Goal: Transaction & Acquisition: Purchase product/service

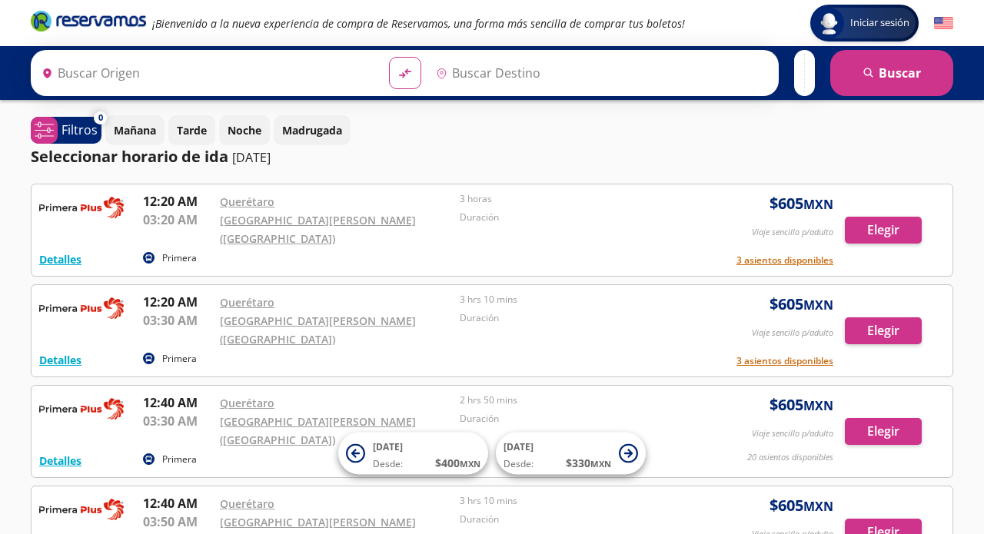
type input "Santiago de Querétaro, [GEOGRAPHIC_DATA]"
type input "[GEOGRAPHIC_DATA], [GEOGRAPHIC_DATA]"
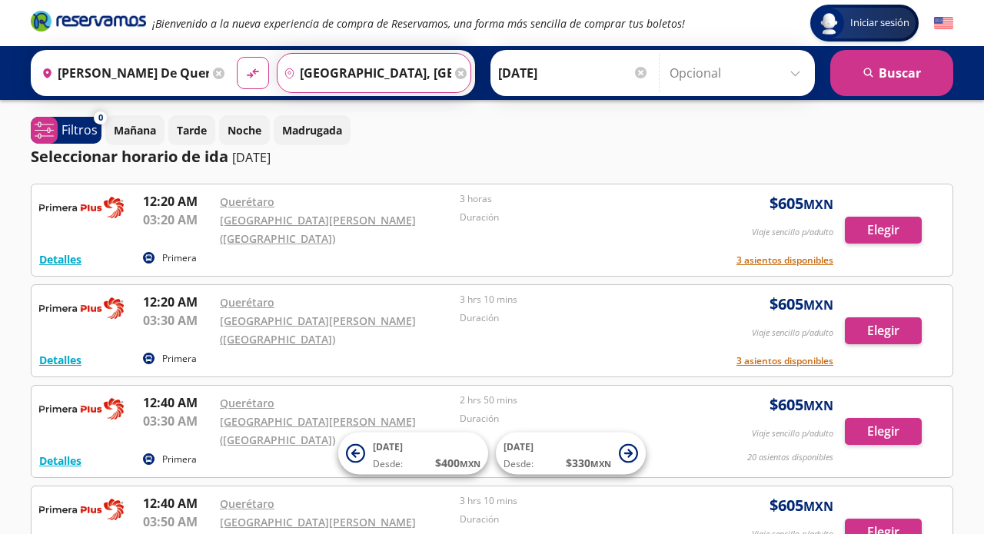
click at [421, 72] on input "[GEOGRAPHIC_DATA], [GEOGRAPHIC_DATA]" at bounding box center [365, 73] width 174 height 38
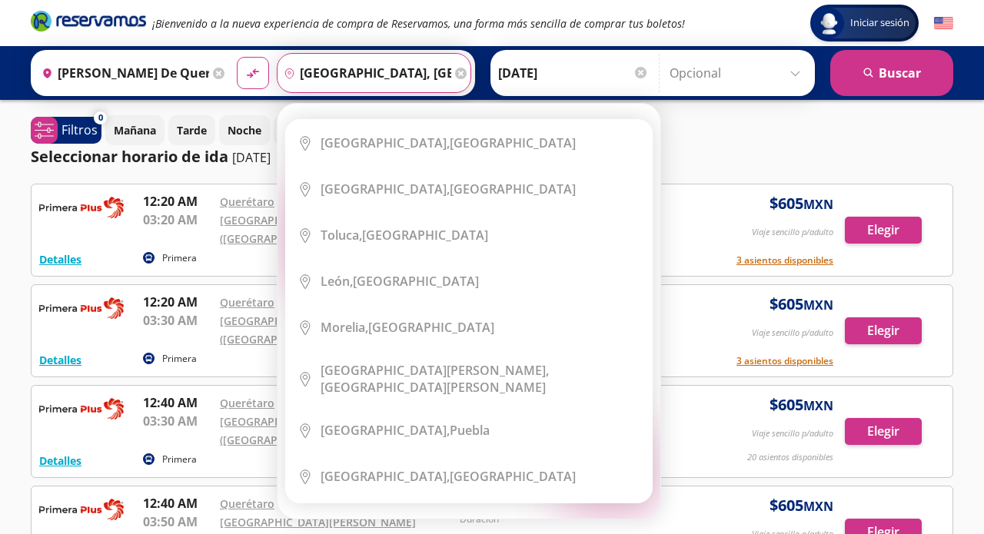
drag, startPoint x: 421, startPoint y: 72, endPoint x: 378, endPoint y: 78, distance: 43.4
click at [378, 78] on div "Destino pin-outline Ciudad de México, Distrito Federal Elige tu destino Close D…" at bounding box center [374, 73] width 195 height 40
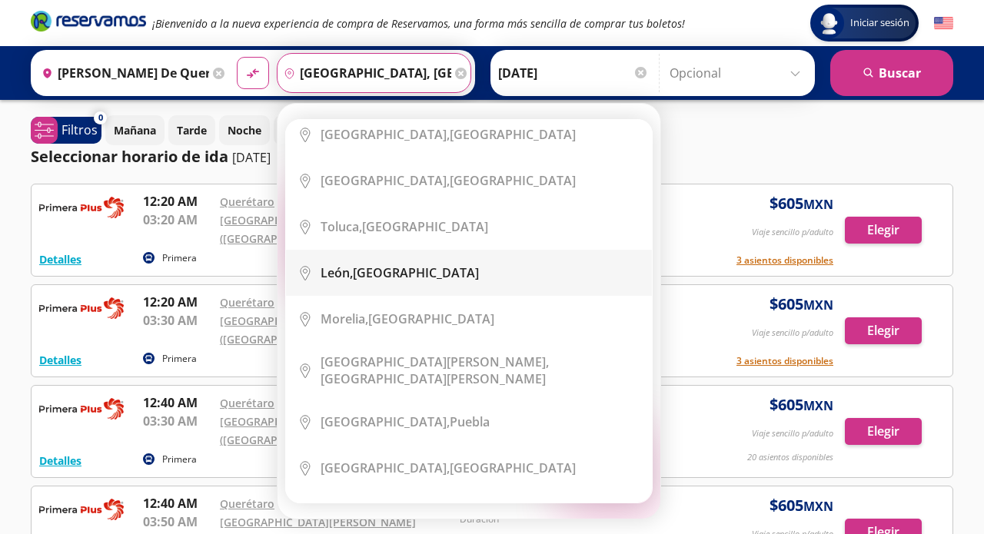
scroll to position [15, 0]
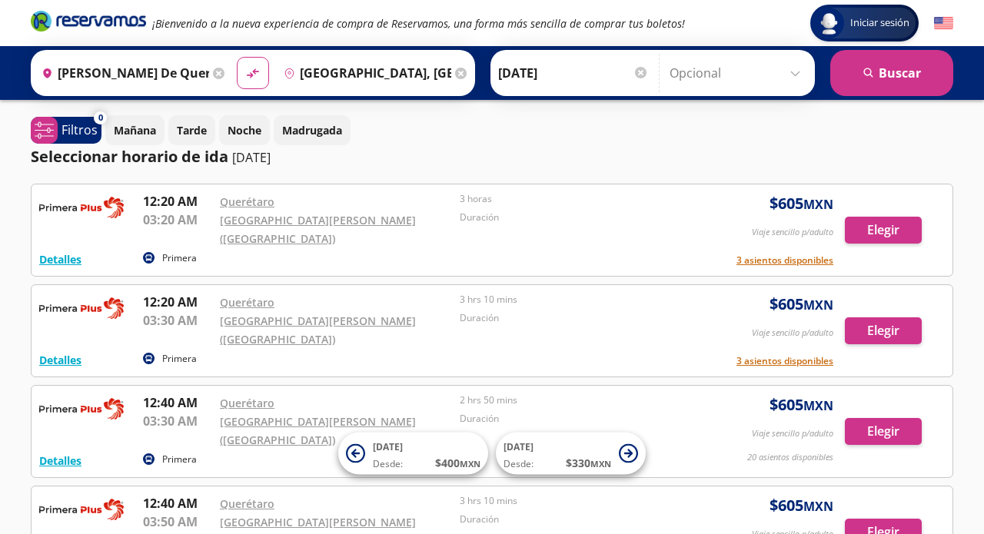
click at [735, 154] on div "Seleccionar horario de ida 11-oct-25" at bounding box center [492, 156] width 923 height 23
click at [260, 70] on icon "material-symbols:compare-arrows-rounded" at bounding box center [253, 73] width 14 height 15
type input "[GEOGRAPHIC_DATA], [GEOGRAPHIC_DATA]"
type input "Santiago de Querétaro, [GEOGRAPHIC_DATA]"
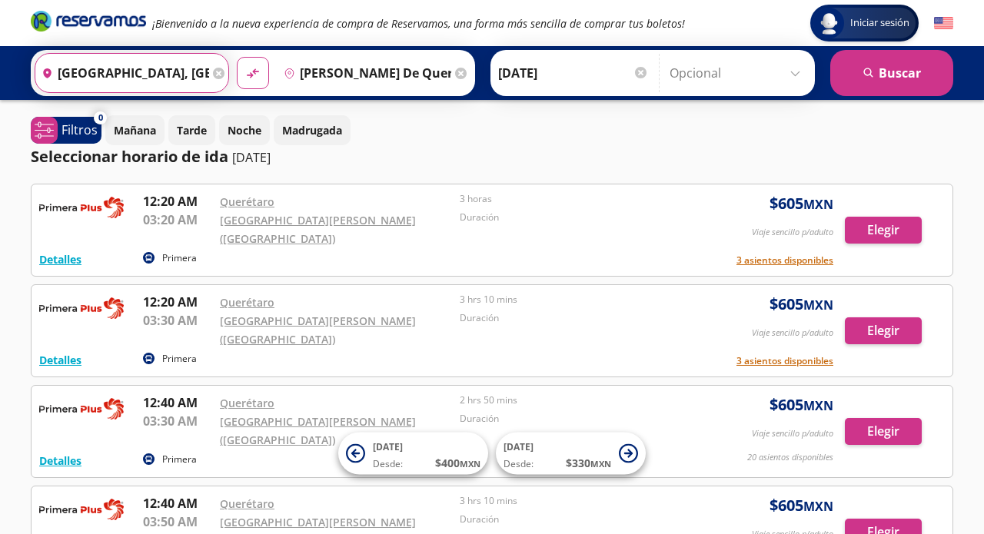
click at [171, 68] on input "[GEOGRAPHIC_DATA], [GEOGRAPHIC_DATA]" at bounding box center [122, 73] width 174 height 38
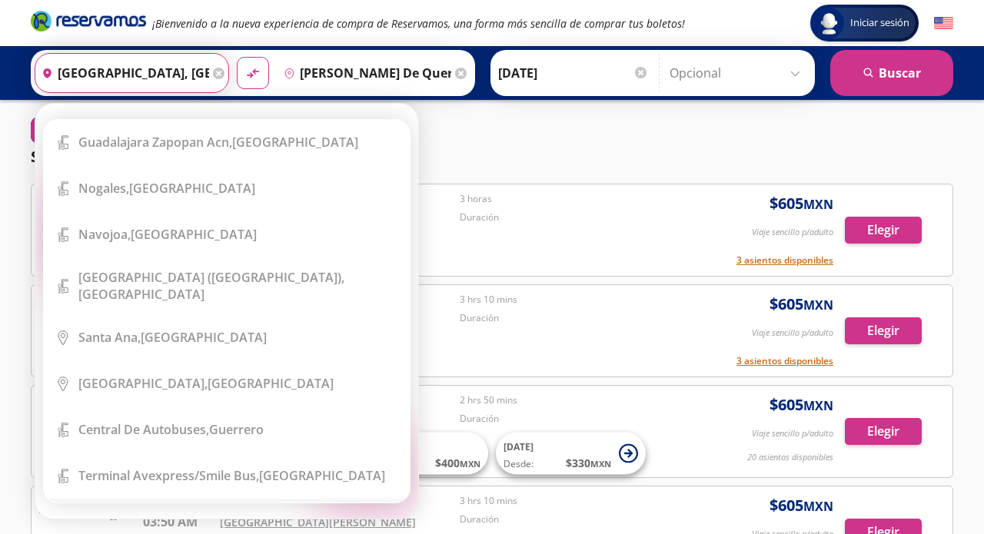
scroll to position [15361, 0]
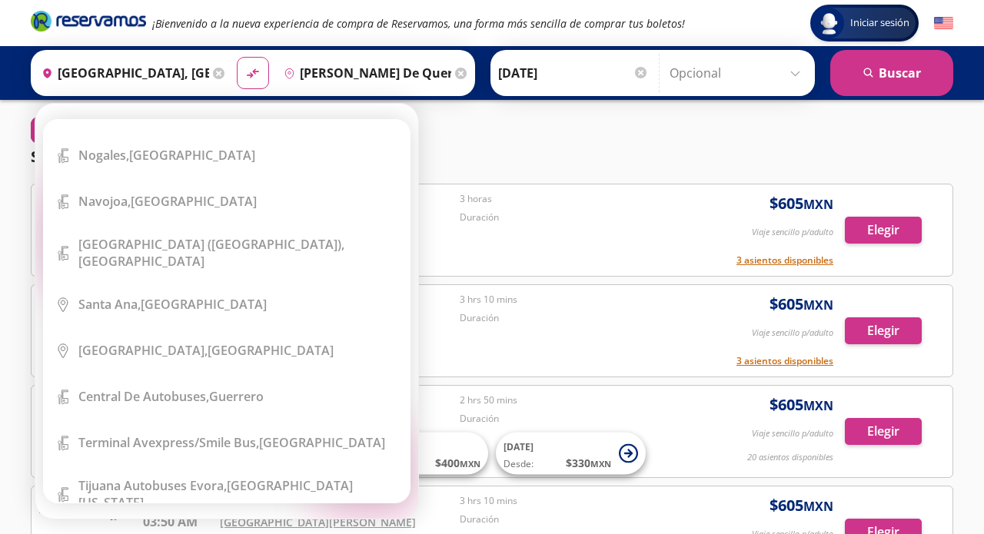
type input "Tlalnepantla, [GEOGRAPHIC_DATA]"
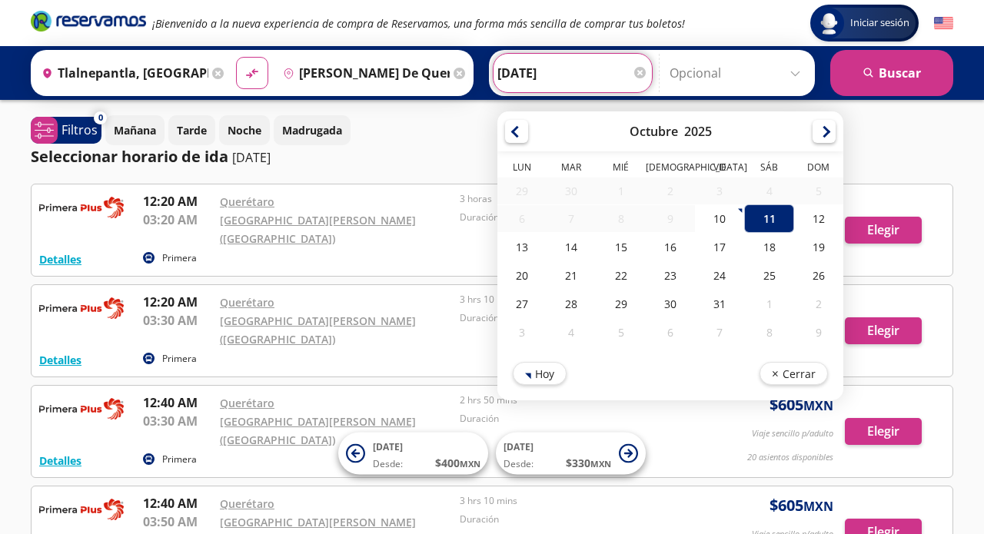
click at [574, 68] on input "[DATE]" at bounding box center [572, 73] width 151 height 38
click at [739, 218] on div "10" at bounding box center [719, 219] width 49 height 28
type input "[DATE]"
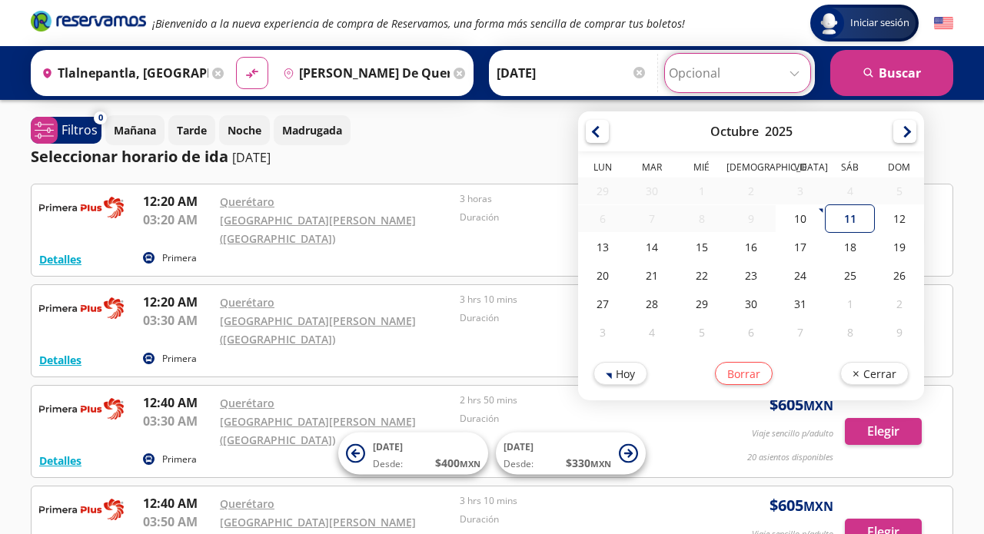
click at [796, 72] on input "Opcional" at bounding box center [738, 73] width 138 height 38
click at [799, 224] on div "10" at bounding box center [800, 219] width 49 height 28
type input "[DATE]"
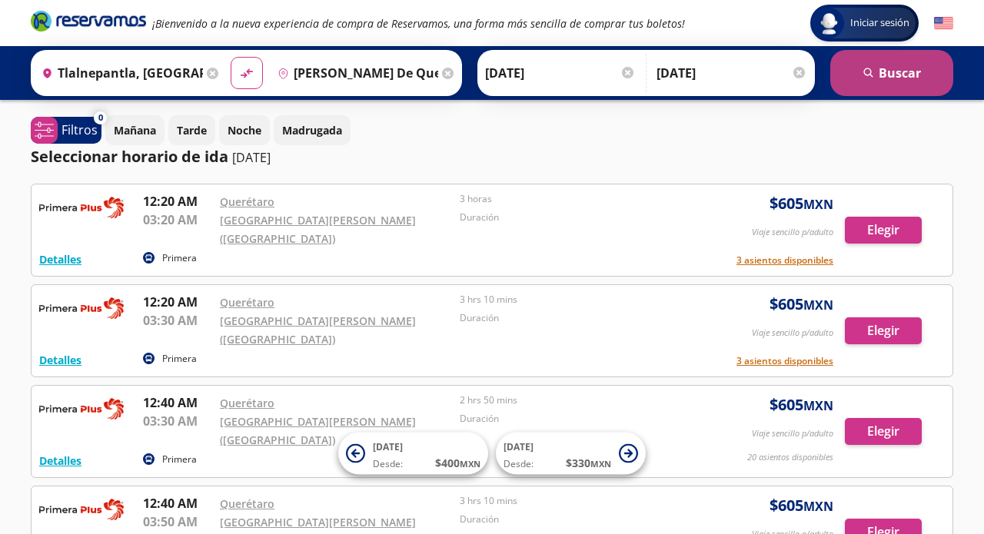
click at [893, 74] on button "search Buscar" at bounding box center [891, 73] width 123 height 46
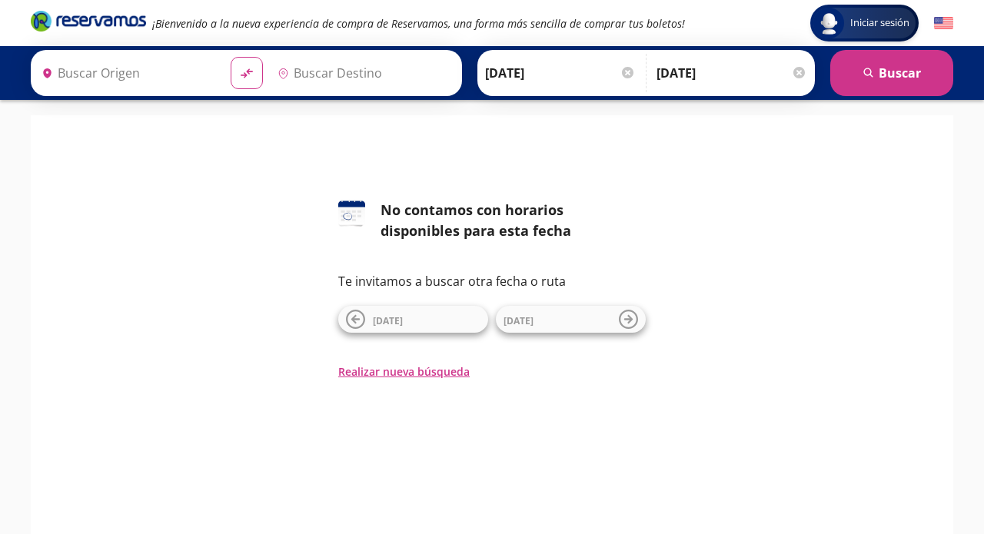
type input "Tlalnepantla, [GEOGRAPHIC_DATA]"
click at [396, 317] on span "[DATE]" at bounding box center [388, 320] width 30 height 13
click at [382, 371] on button "Realizar nueva búsqueda" at bounding box center [403, 372] width 131 height 16
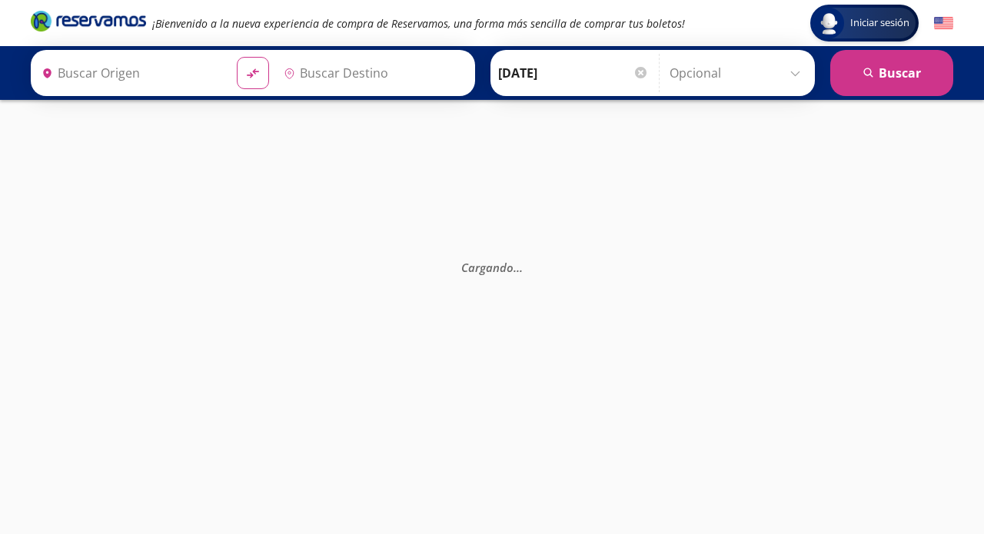
type input "[GEOGRAPHIC_DATA], [GEOGRAPHIC_DATA]"
type input "Santiago de Querétaro, [GEOGRAPHIC_DATA]"
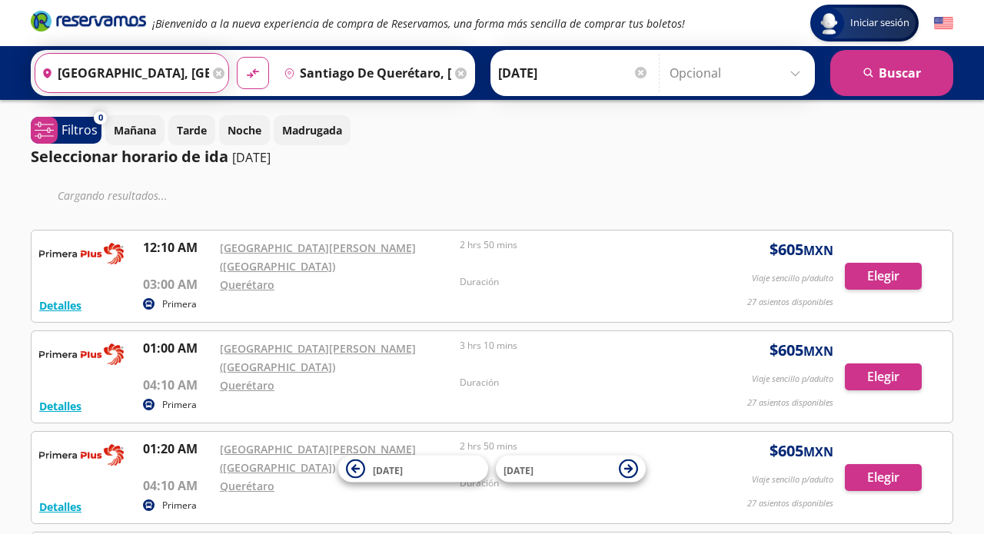
click at [190, 71] on input "[GEOGRAPHIC_DATA], [GEOGRAPHIC_DATA]" at bounding box center [122, 73] width 174 height 38
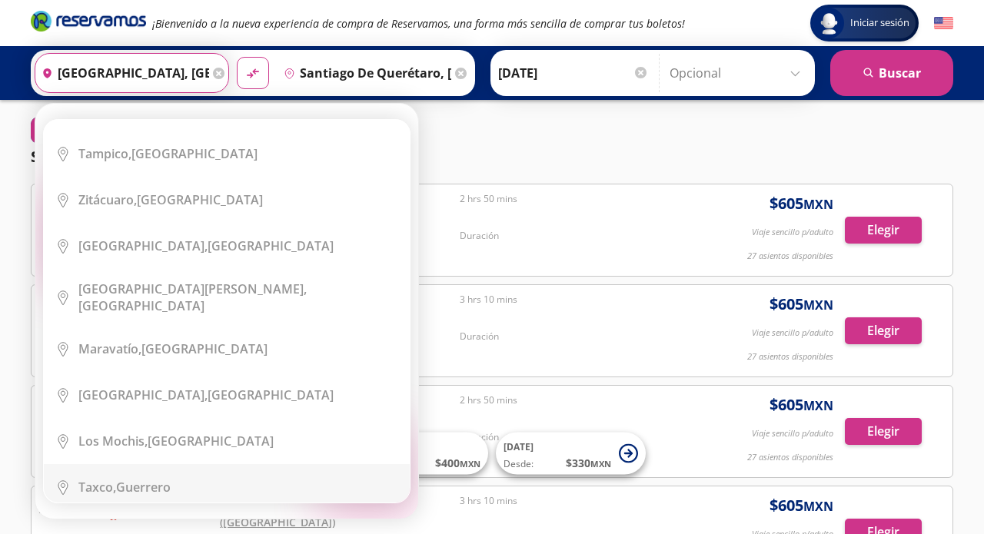
scroll to position [1628, 0]
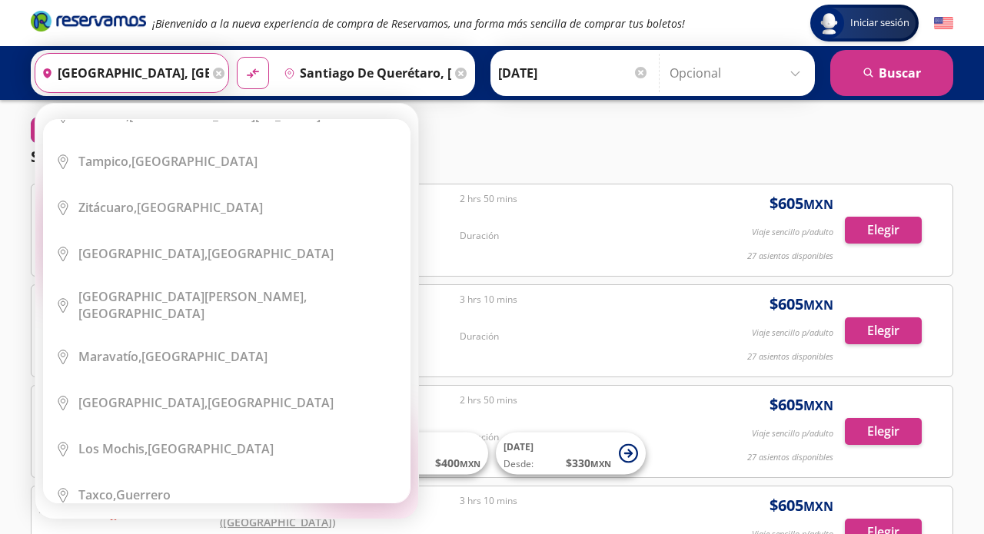
click at [209, 78] on input "[GEOGRAPHIC_DATA], [GEOGRAPHIC_DATA]" at bounding box center [122, 73] width 174 height 38
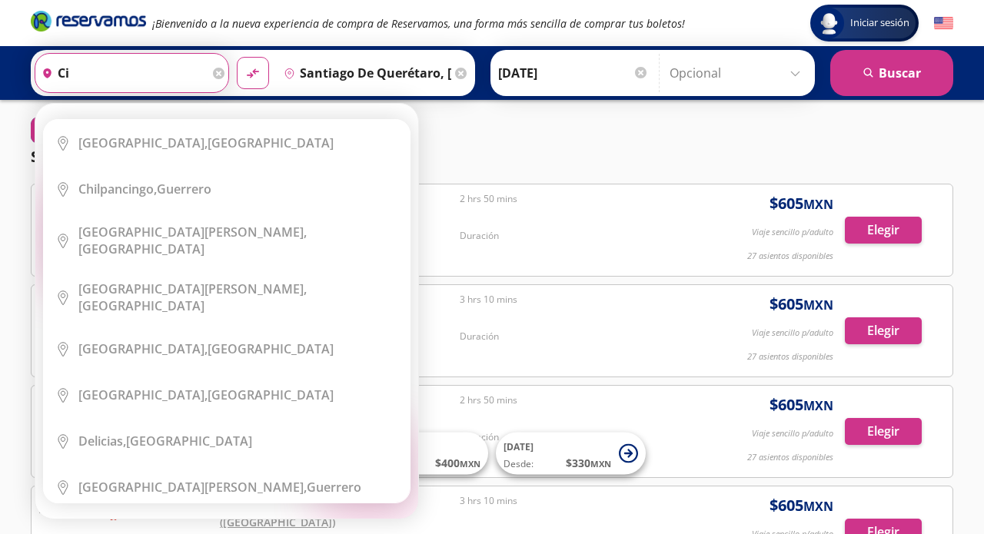
type input "c"
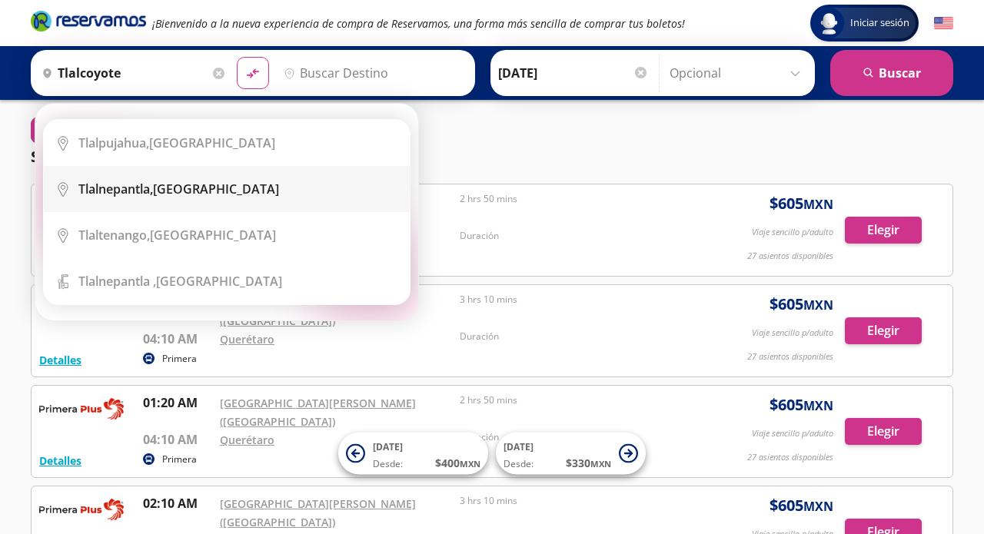
drag, startPoint x: 217, startPoint y: 78, endPoint x: 178, endPoint y: 183, distance: 112.4
click at [178, 183] on div "Tlalnepantla, [GEOGRAPHIC_DATA]" at bounding box center [178, 189] width 201 height 17
type input "Tlalnepantla, [GEOGRAPHIC_DATA]"
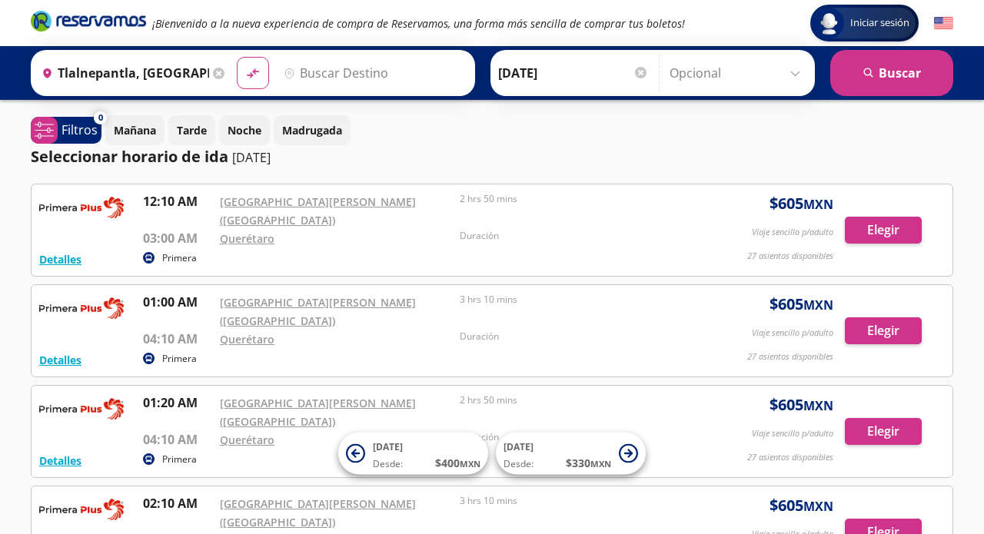
click at [402, 65] on input "Destino" at bounding box center [372, 73] width 189 height 38
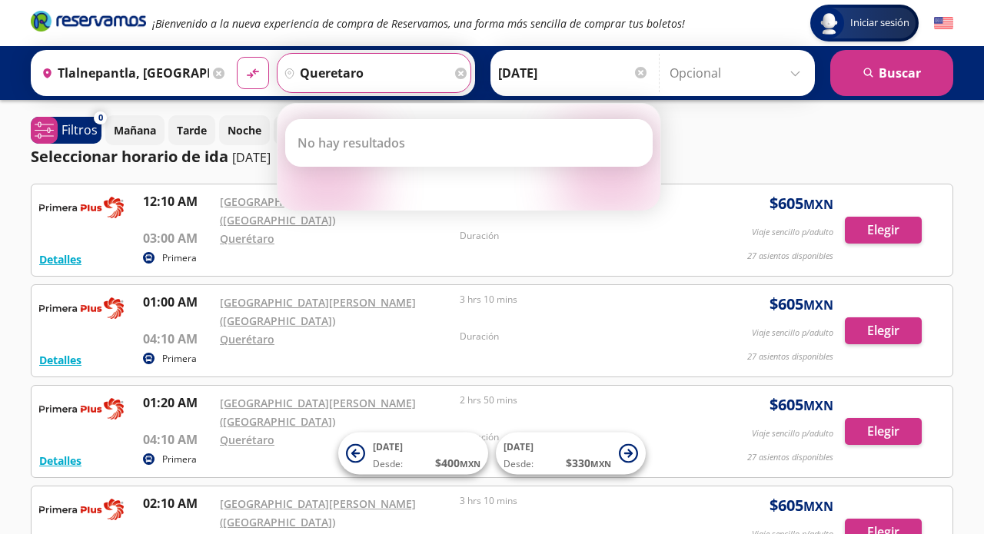
type input "queretaro"
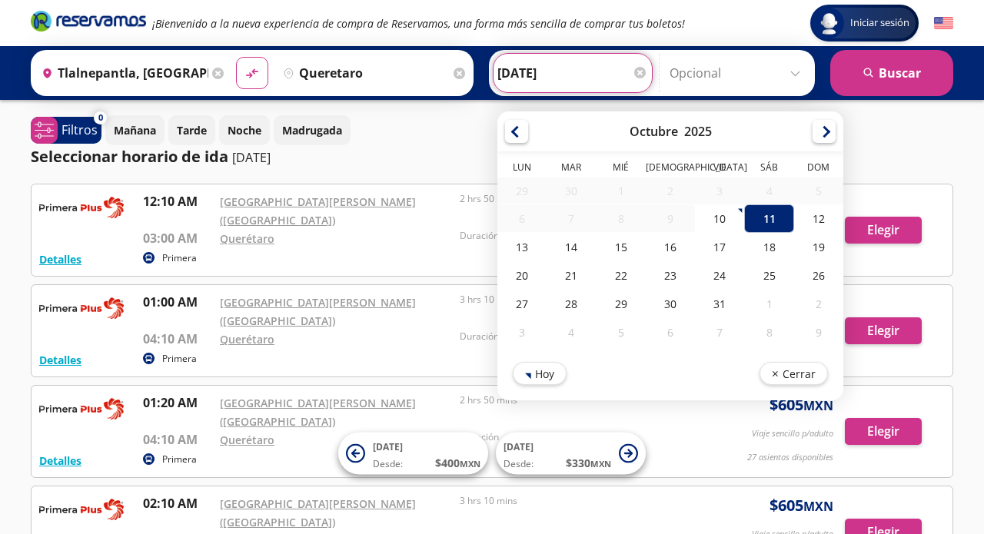
click at [572, 81] on input "[DATE]" at bounding box center [572, 73] width 151 height 38
click at [740, 224] on div "10" at bounding box center [719, 219] width 49 height 28
type input "[DATE]"
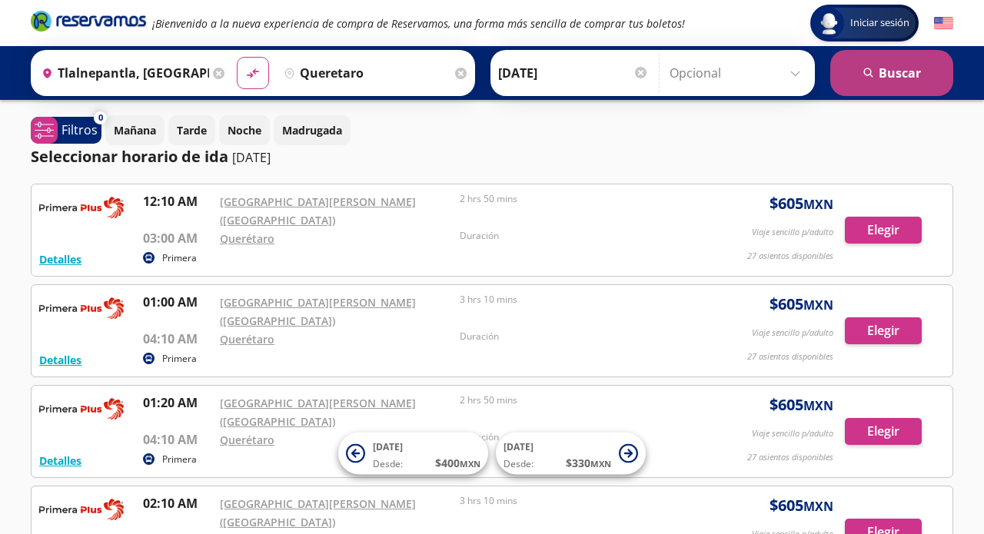
click at [873, 75] on icon "search" at bounding box center [869, 74] width 12 height 12
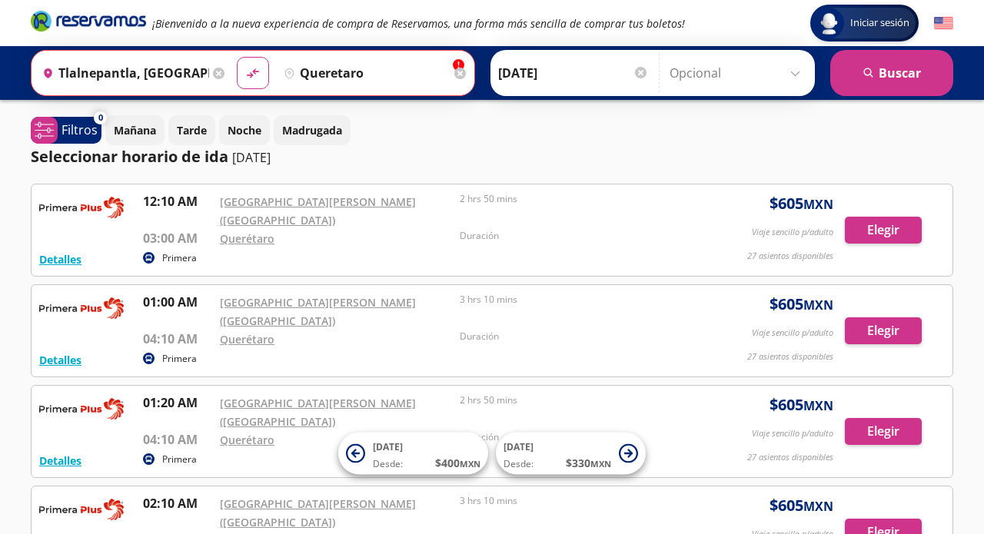
click at [244, 158] on p "[DATE]" at bounding box center [251, 157] width 38 height 18
click at [75, 128] on p "Filtros" at bounding box center [80, 130] width 36 height 18
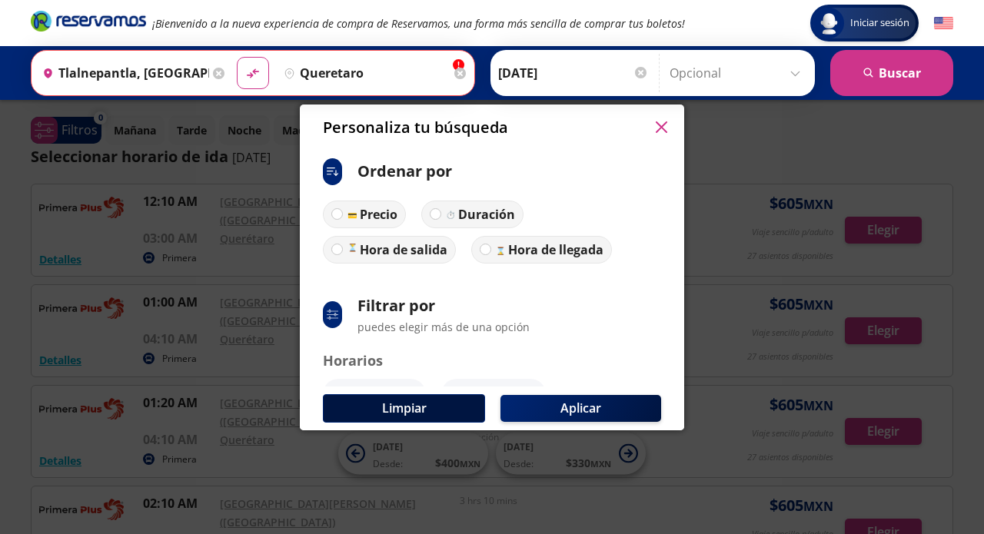
click at [369, 397] on button "Limpiar" at bounding box center [404, 408] width 162 height 28
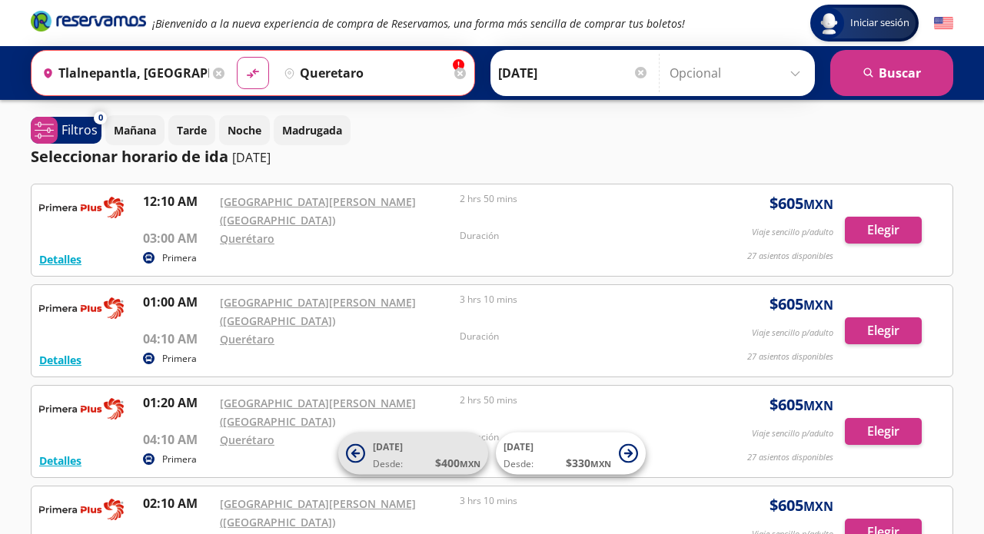
click at [396, 448] on span "[DATE]" at bounding box center [388, 447] width 30 height 13
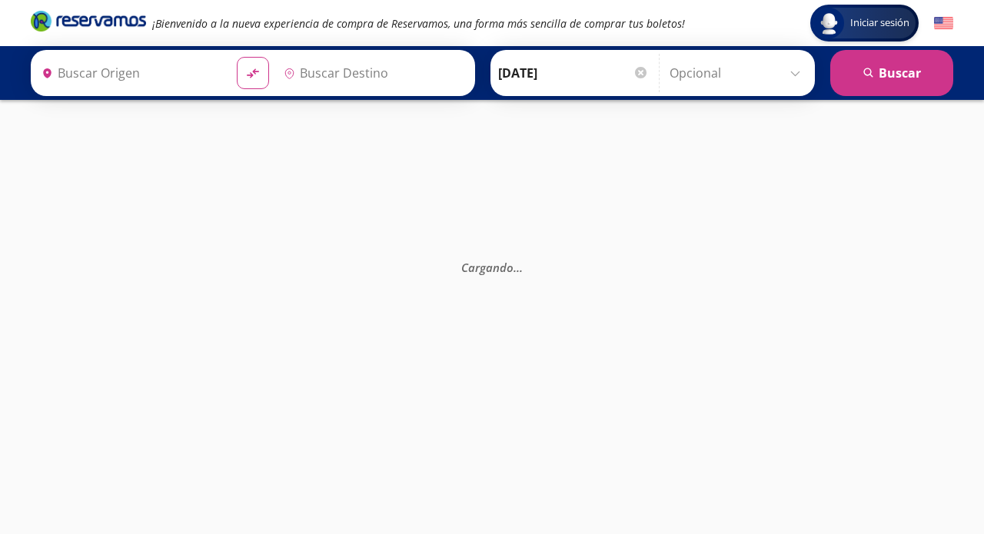
type input "Santiago de Querétaro, [GEOGRAPHIC_DATA]"
type input "[GEOGRAPHIC_DATA], [GEOGRAPHIC_DATA]"
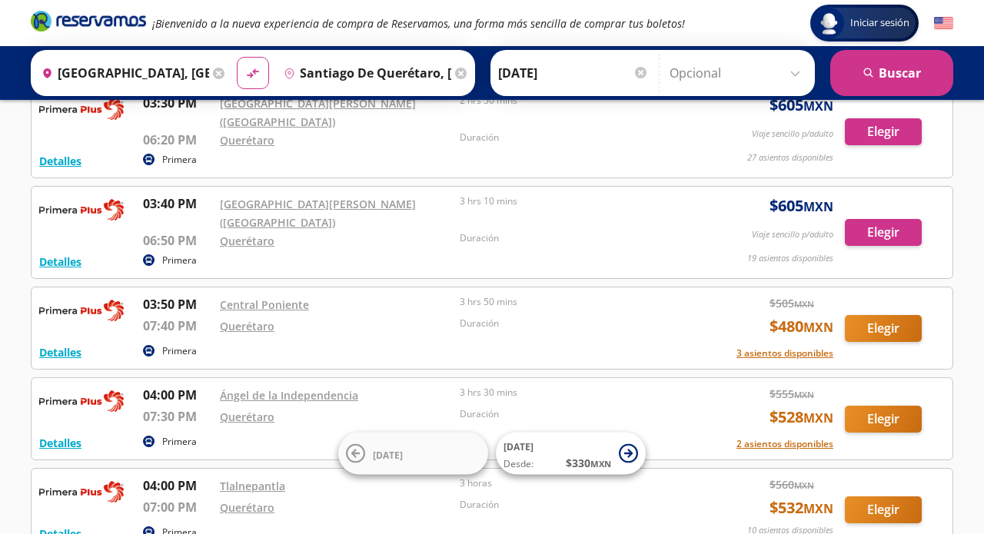
scroll to position [780, 0]
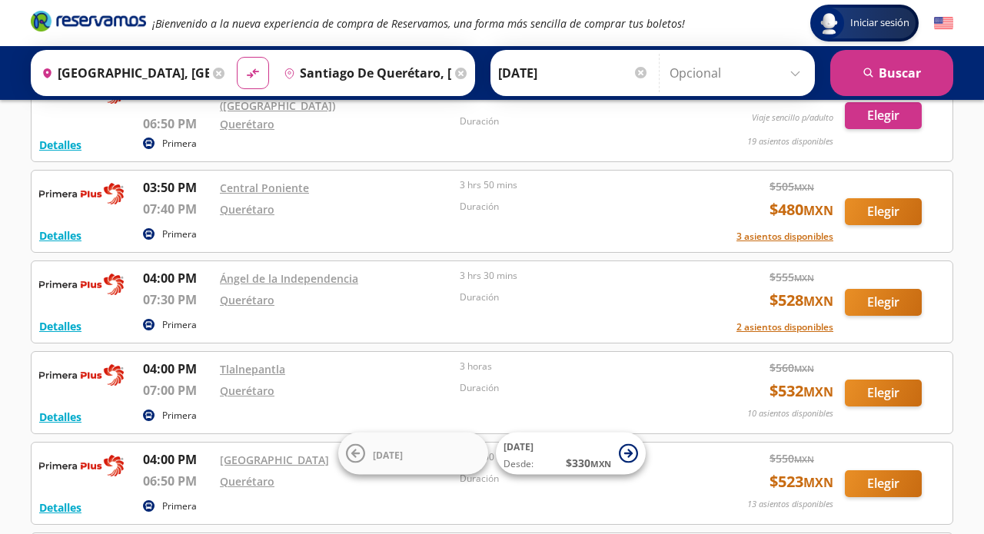
click at [894, 380] on button "Elegir" at bounding box center [883, 393] width 77 height 27
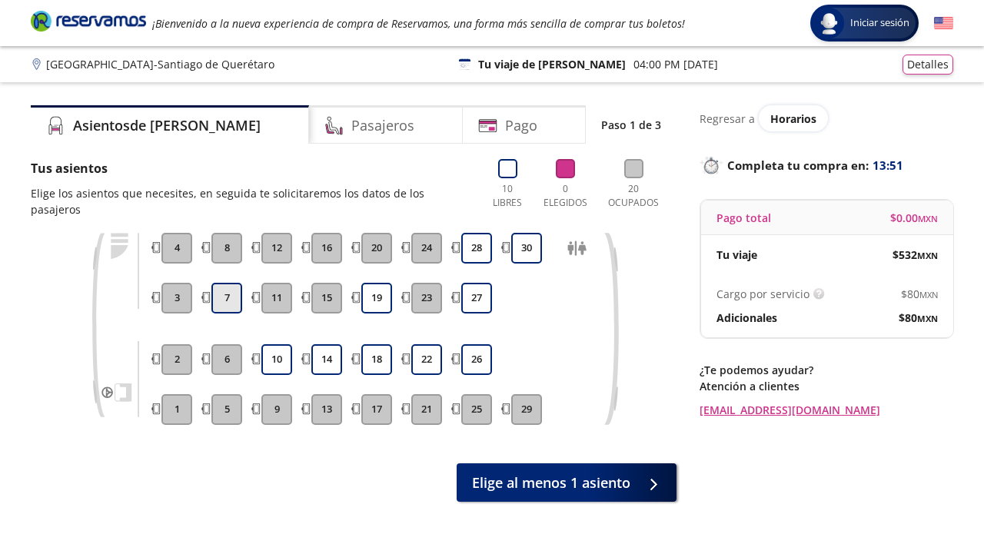
click at [230, 296] on button "7" at bounding box center [226, 298] width 31 height 31
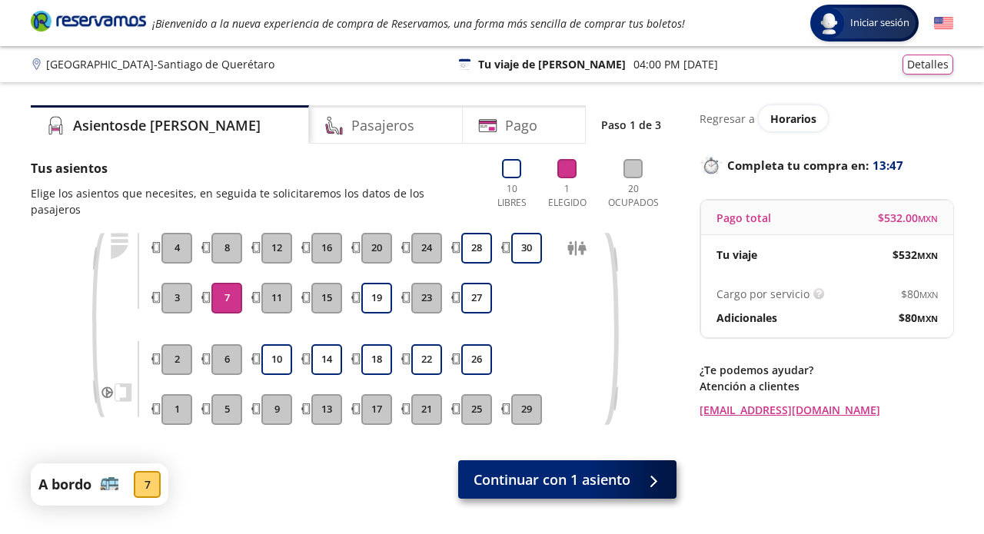
click at [650, 471] on div at bounding box center [649, 480] width 23 height 19
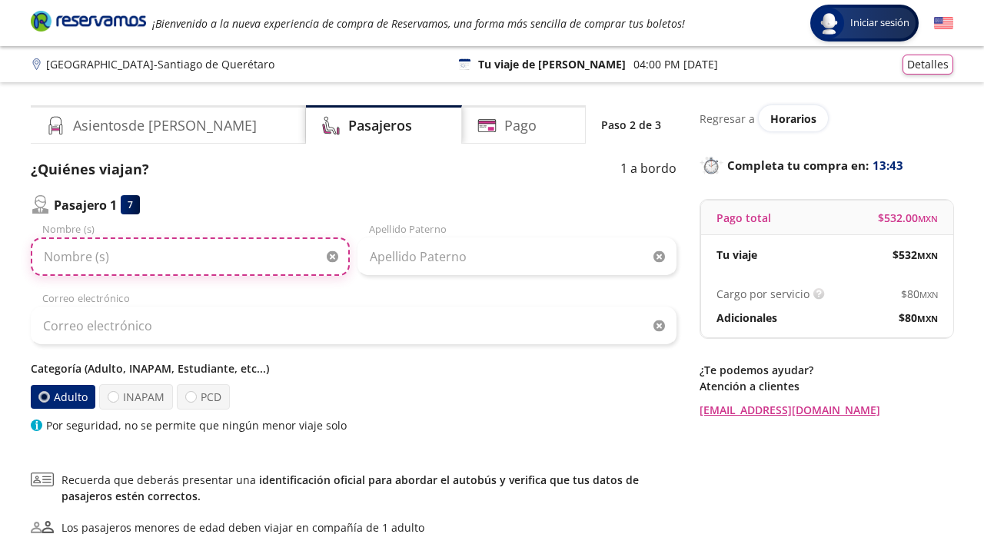
click at [124, 268] on input "Nombre (s)" at bounding box center [190, 257] width 319 height 38
type input "j"
type input "[PERSON_NAME]"
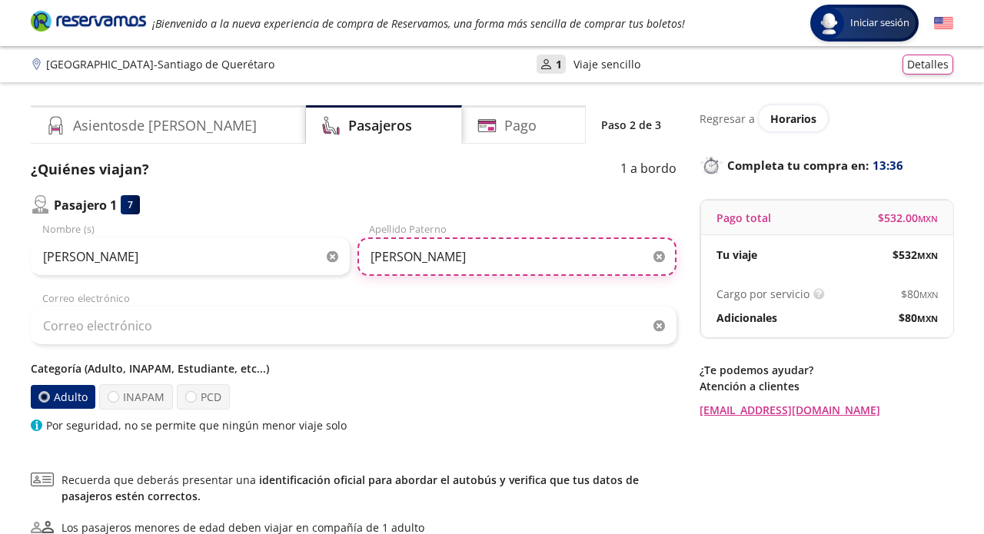
type input "[PERSON_NAME]"
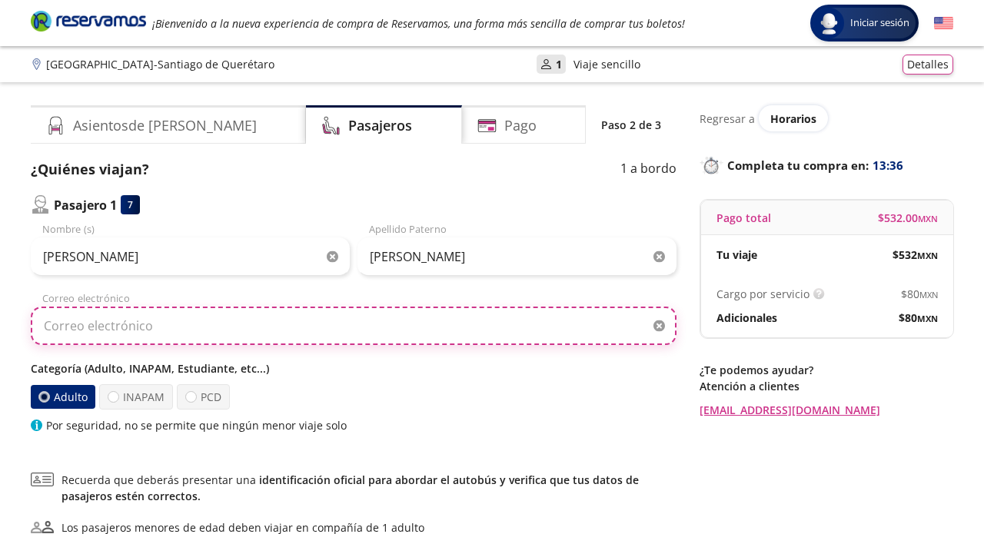
click at [95, 328] on input "Correo electrónico" at bounding box center [354, 326] width 646 height 38
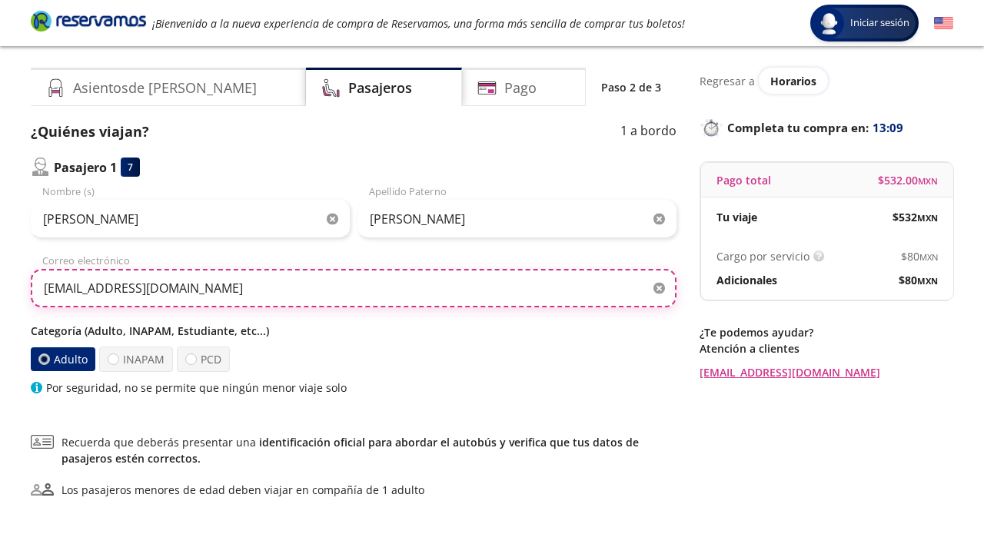
scroll to position [62, 0]
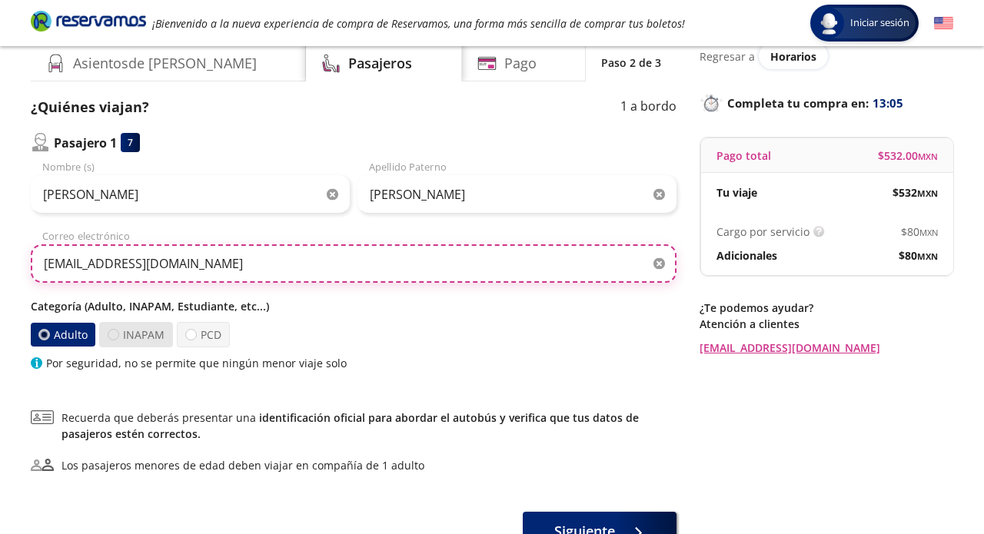
type input "[EMAIL_ADDRESS][DOMAIN_NAME]"
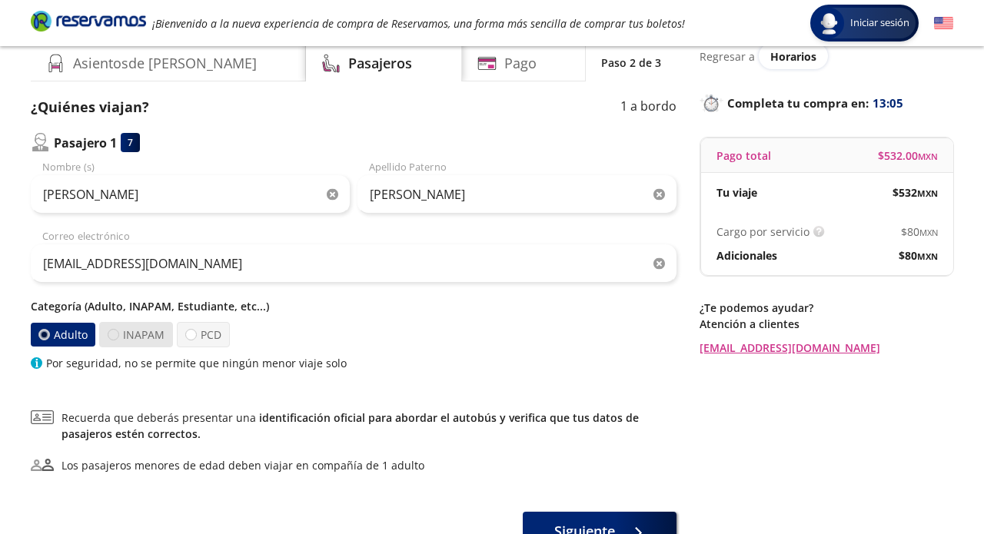
click at [112, 336] on div at bounding box center [114, 335] width 12 height 12
click at [112, 336] on input "INAPAM" at bounding box center [113, 335] width 10 height 10
radio input "true"
radio input "false"
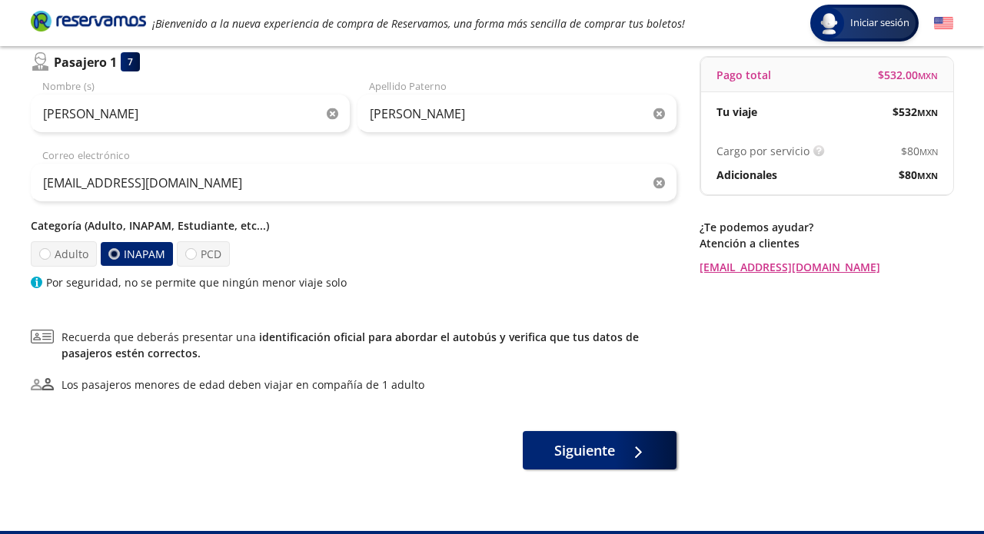
scroll to position [141, 0]
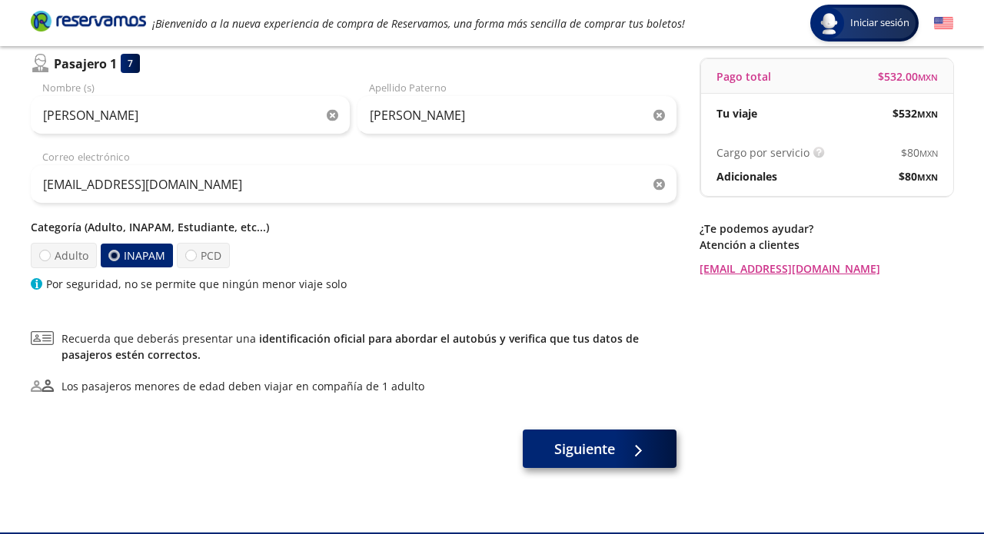
click at [612, 459] on span "Siguiente" at bounding box center [584, 449] width 61 height 21
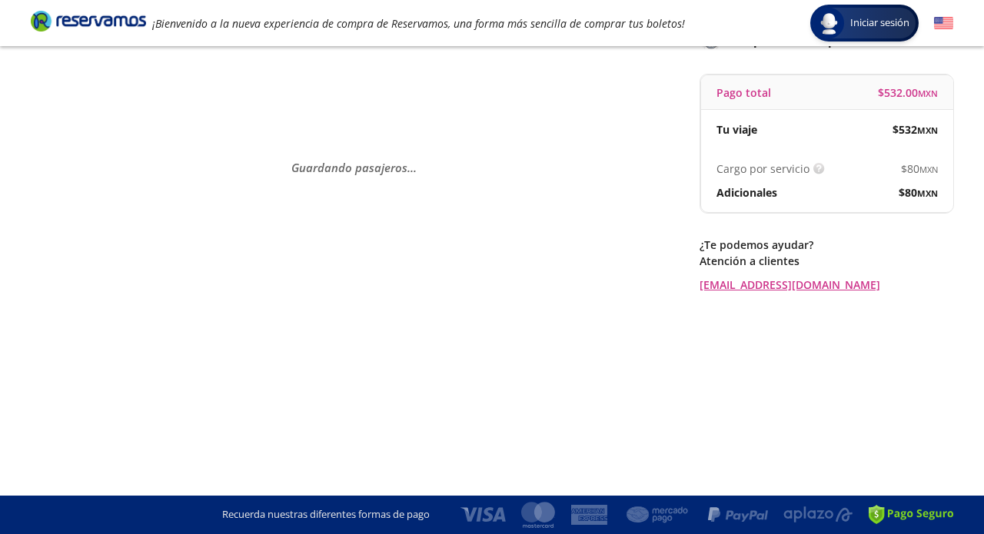
scroll to position [0, 0]
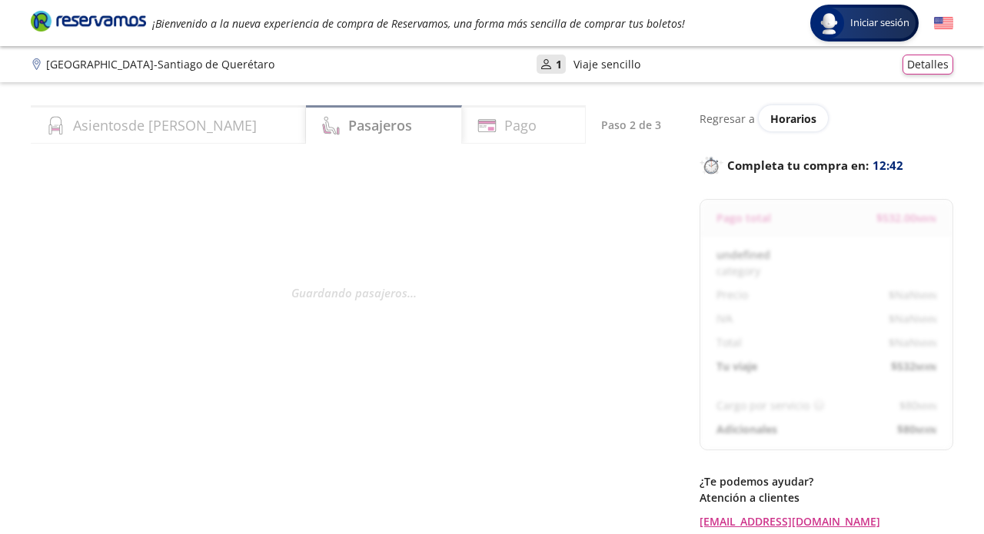
select select "MX"
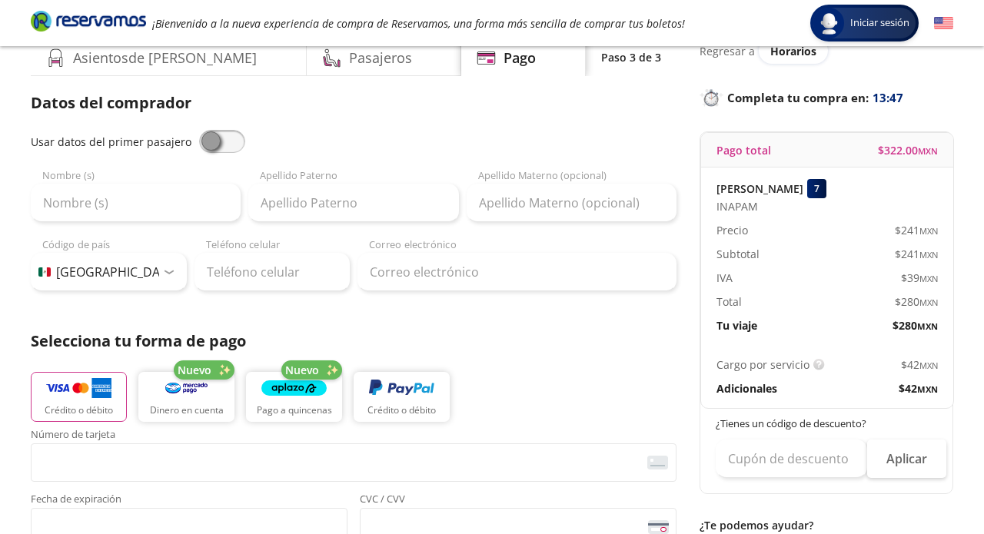
scroll to position [71, 0]
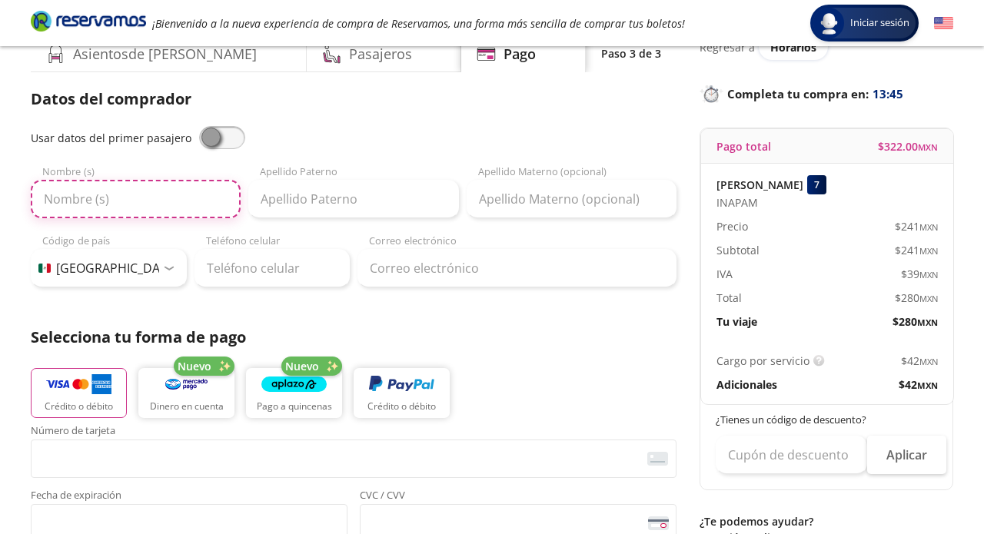
click at [109, 201] on input "Nombre (s)" at bounding box center [136, 199] width 210 height 38
type input "[PERSON_NAME]"
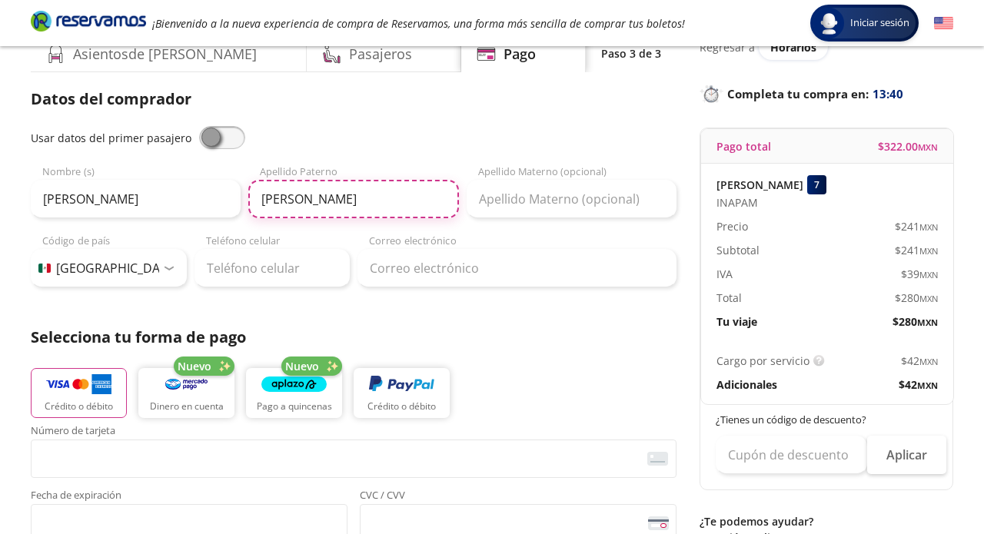
type input "[PERSON_NAME]"
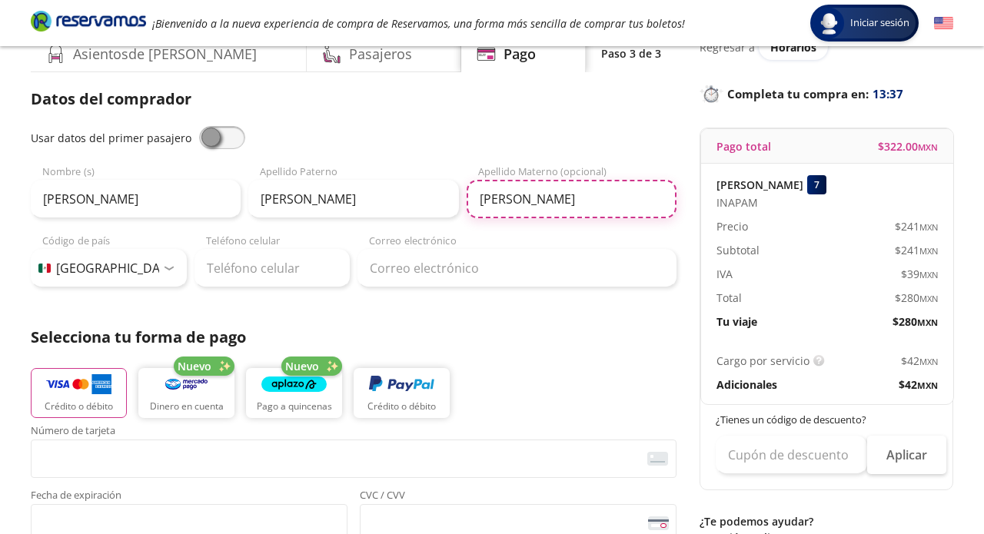
type input "[PERSON_NAME]"
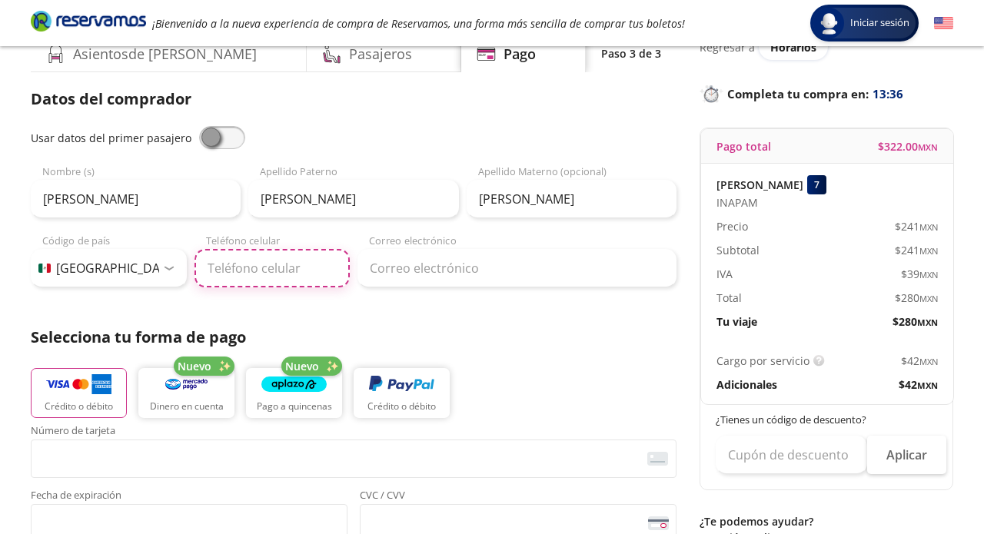
click at [263, 278] on input "Teléfono celular" at bounding box center [273, 268] width 156 height 38
type input "55 3433 6284"
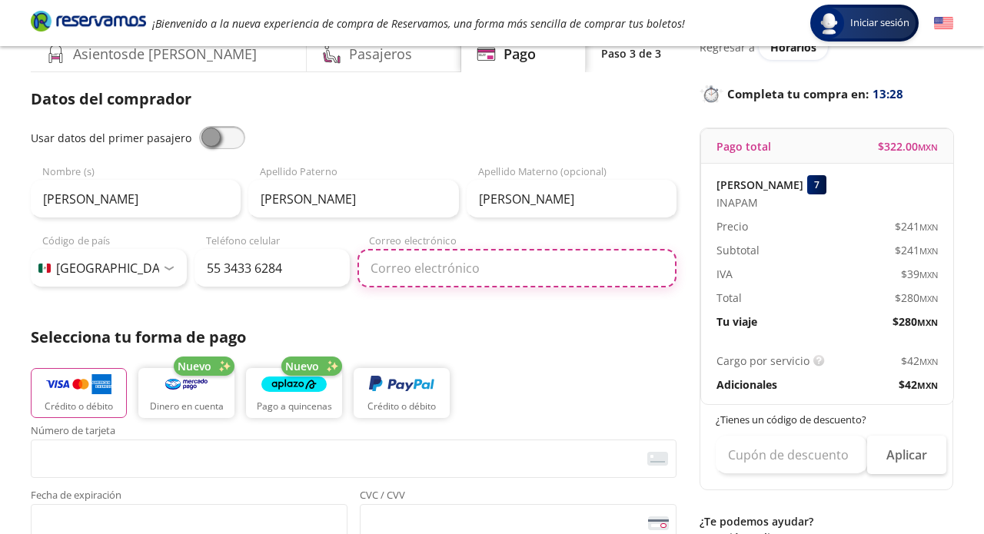
click at [379, 271] on input "Correo electrónico" at bounding box center [516, 268] width 319 height 38
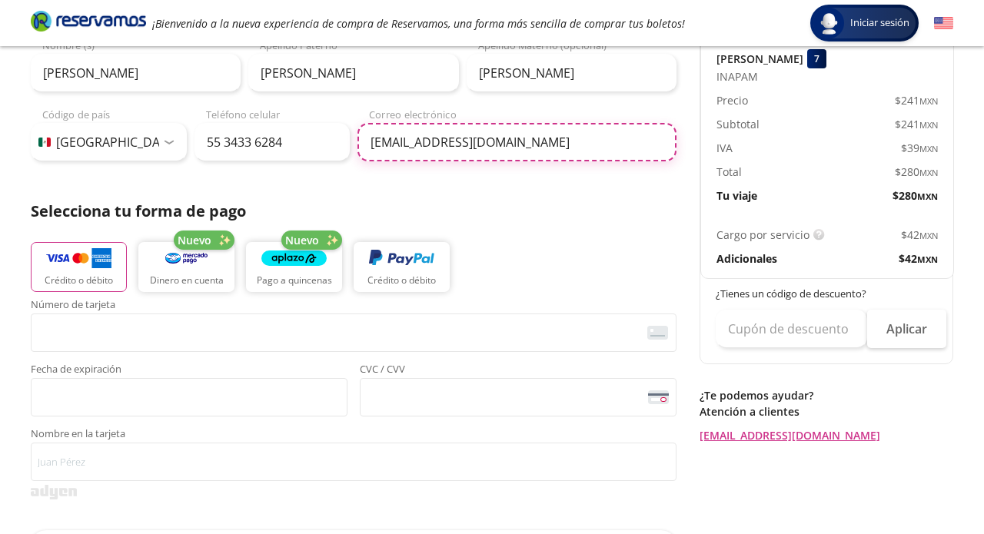
scroll to position [209, 0]
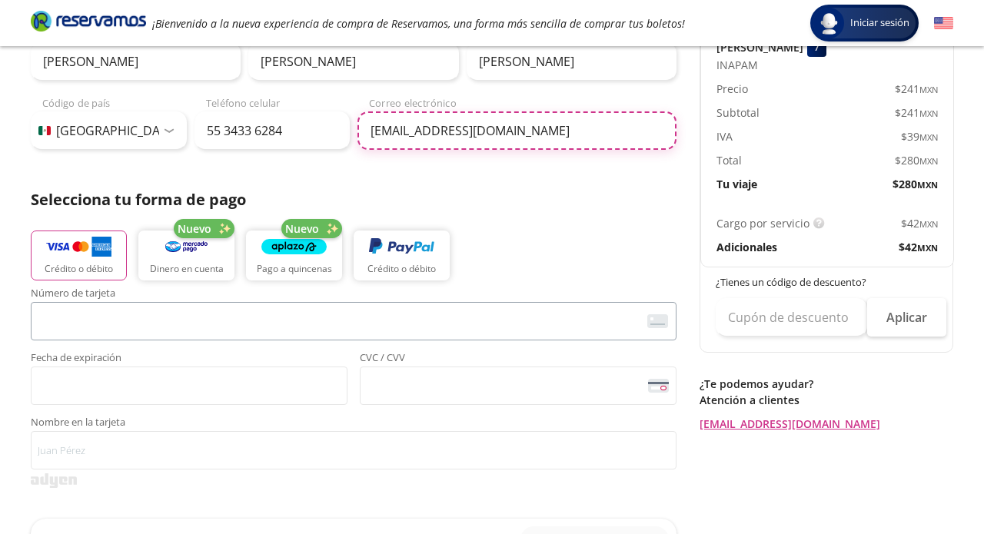
type input "[EMAIL_ADDRESS][DOMAIN_NAME]"
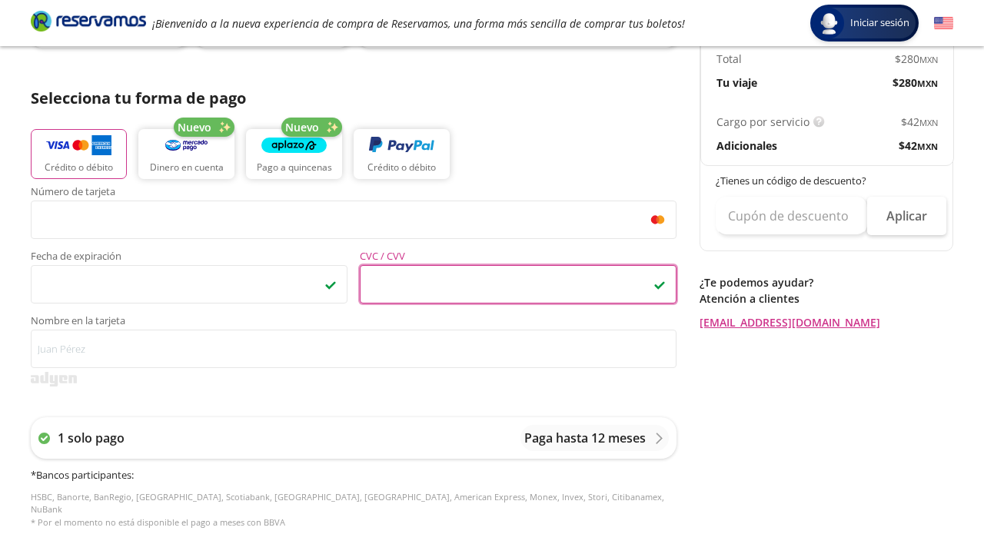
scroll to position [313, 0]
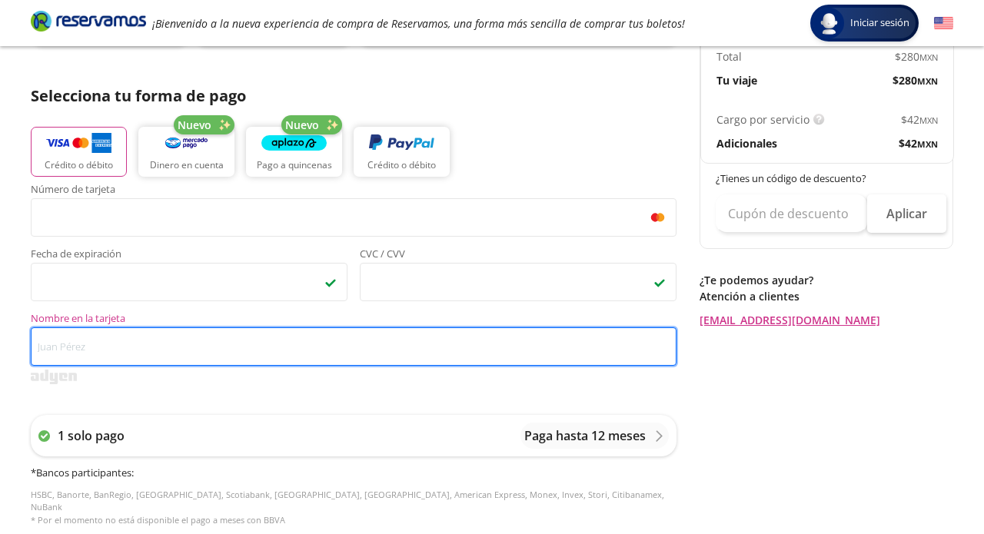
click at [179, 352] on input "Nombre en la tarjeta" at bounding box center [354, 347] width 646 height 38
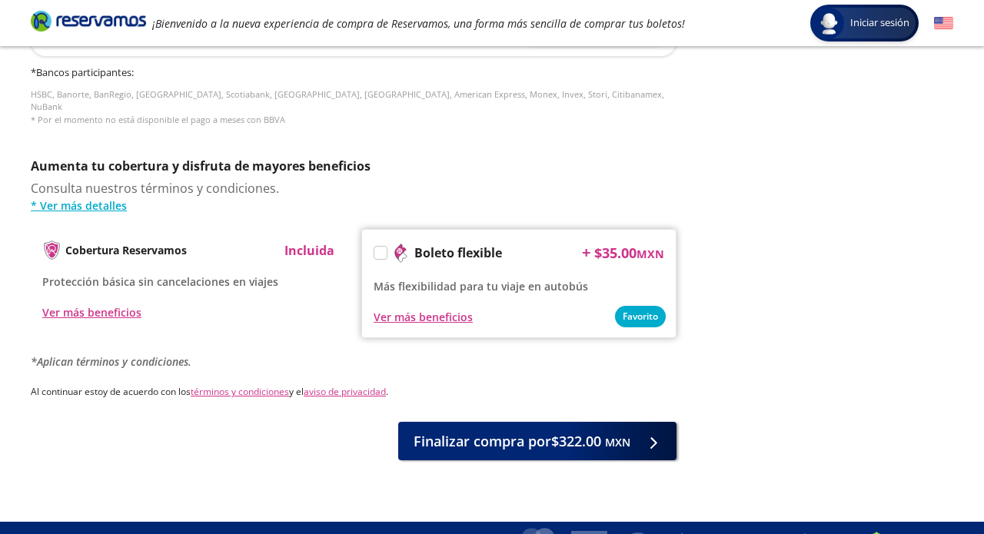
scroll to position [714, 0]
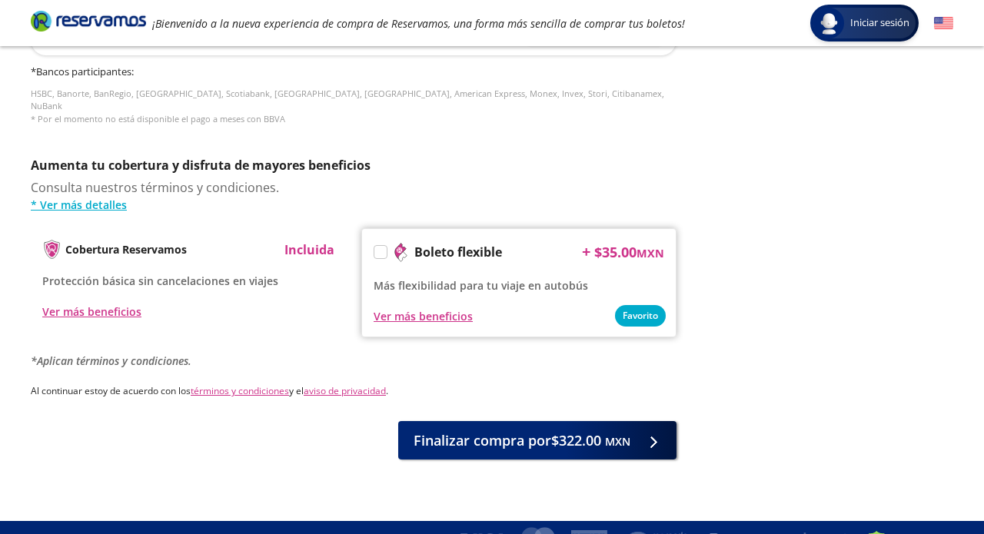
type input "[PERSON_NAME]"
click at [379, 246] on label at bounding box center [380, 252] width 12 height 12
click at [379, 250] on input "Boleto flexible" at bounding box center [379, 255] width 10 height 10
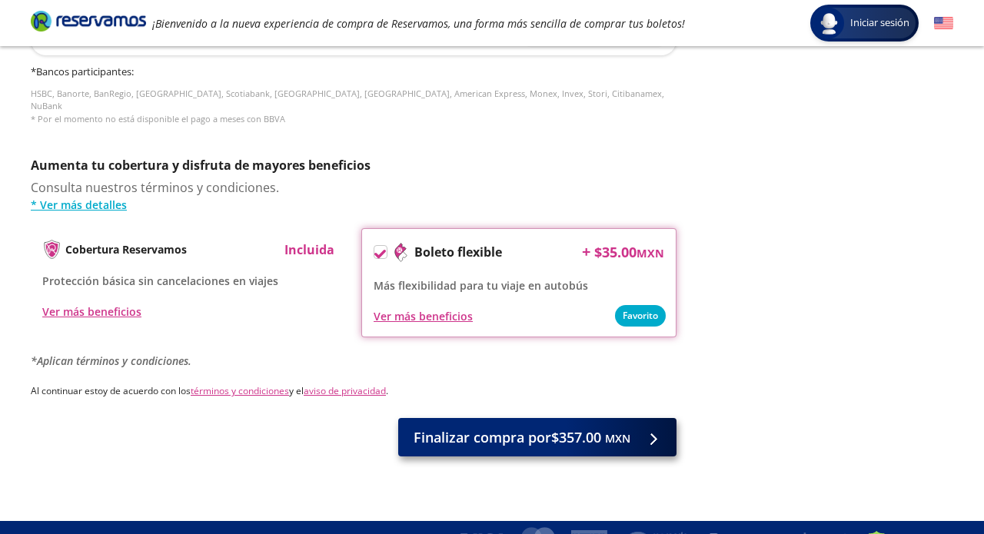
click at [529, 427] on span "Finalizar compra por $357.00 MXN" at bounding box center [522, 437] width 217 height 21
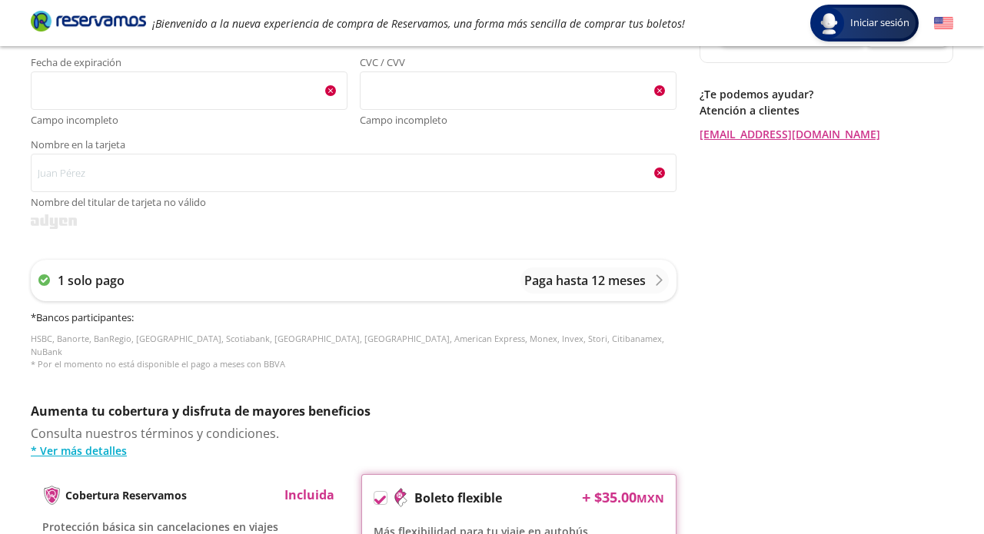
scroll to position [511, 0]
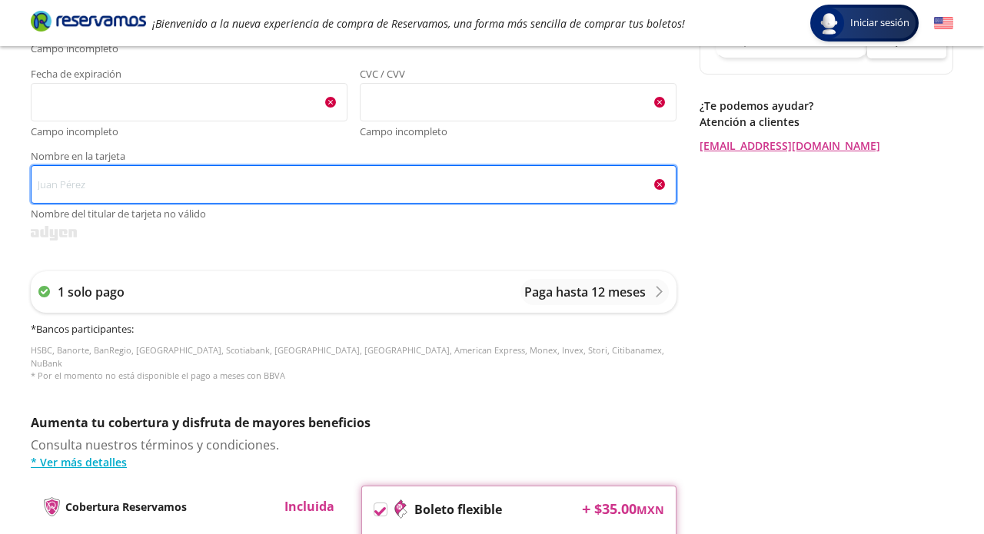
click at [397, 191] on input "Nombre en la tarjeta Nombre del titular de tarjeta no válido" at bounding box center [354, 184] width 646 height 38
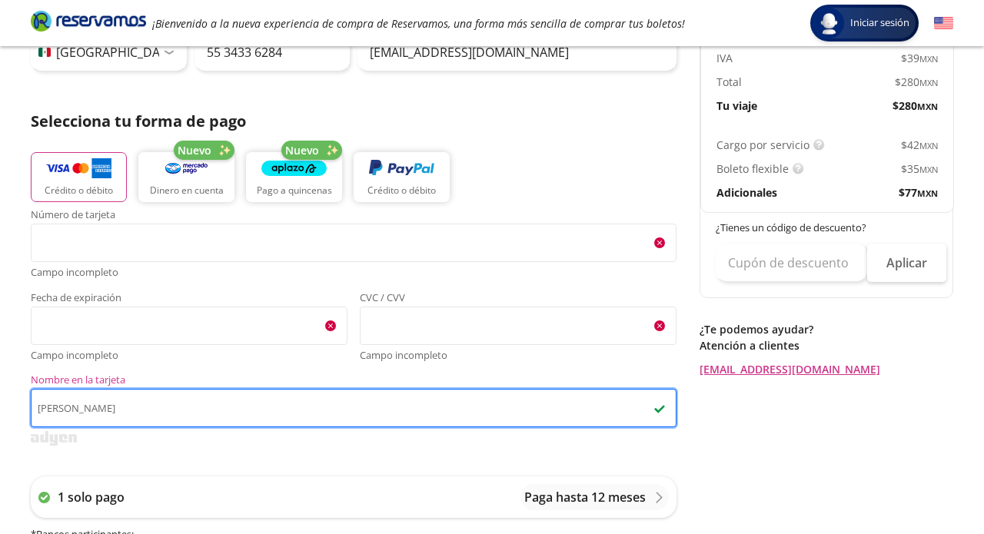
scroll to position [285, 0]
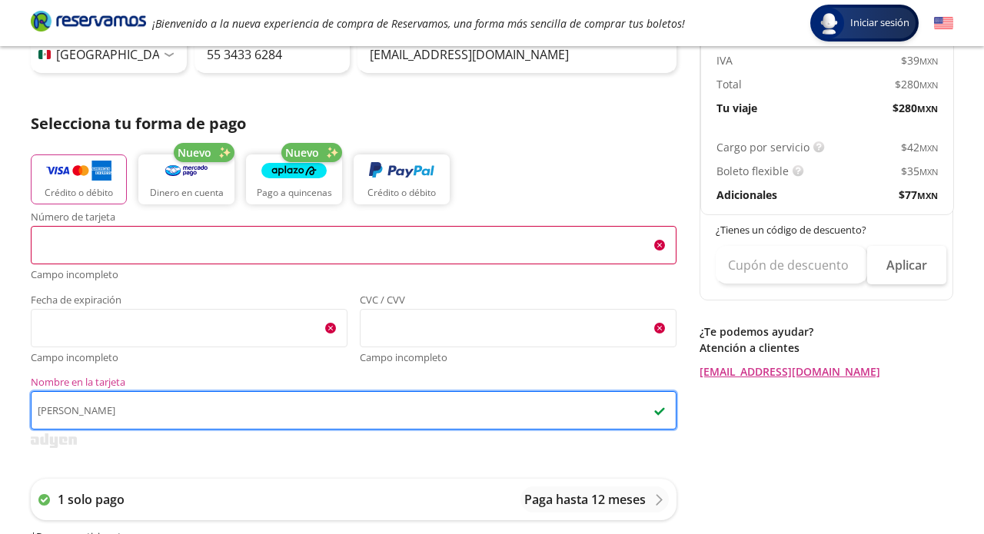
type input "[PERSON_NAME]"
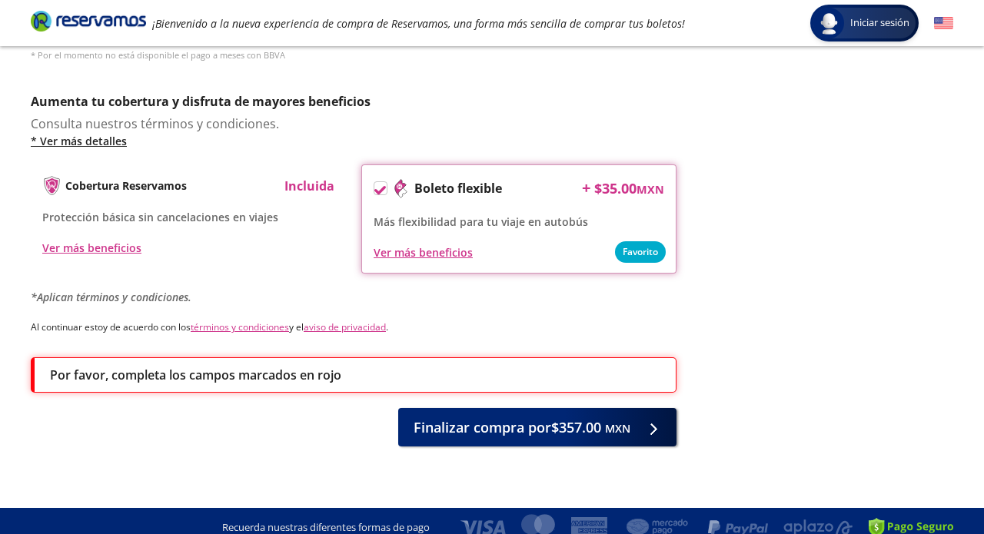
scroll to position [776, 0]
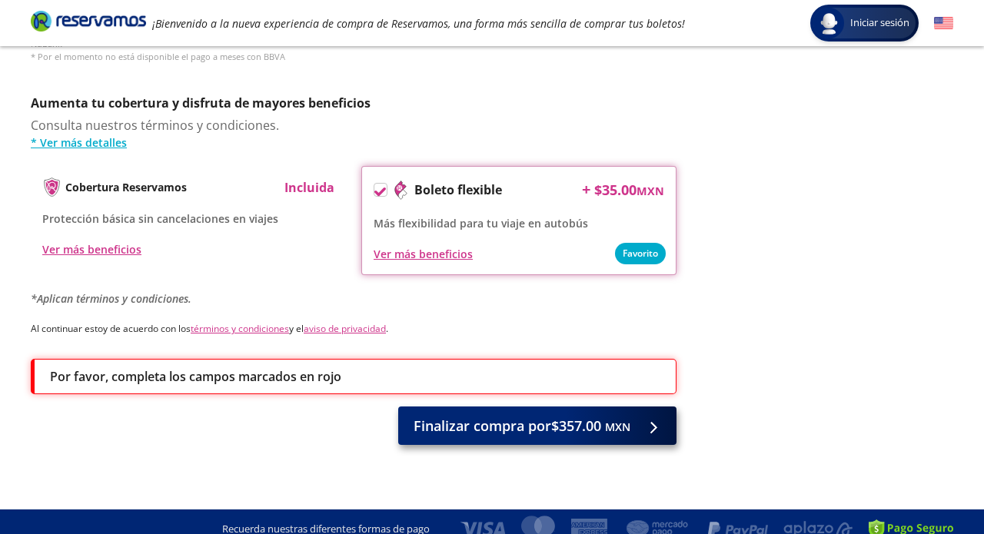
click at [476, 416] on span "Finalizar compra por $357.00 MXN" at bounding box center [522, 426] width 217 height 21
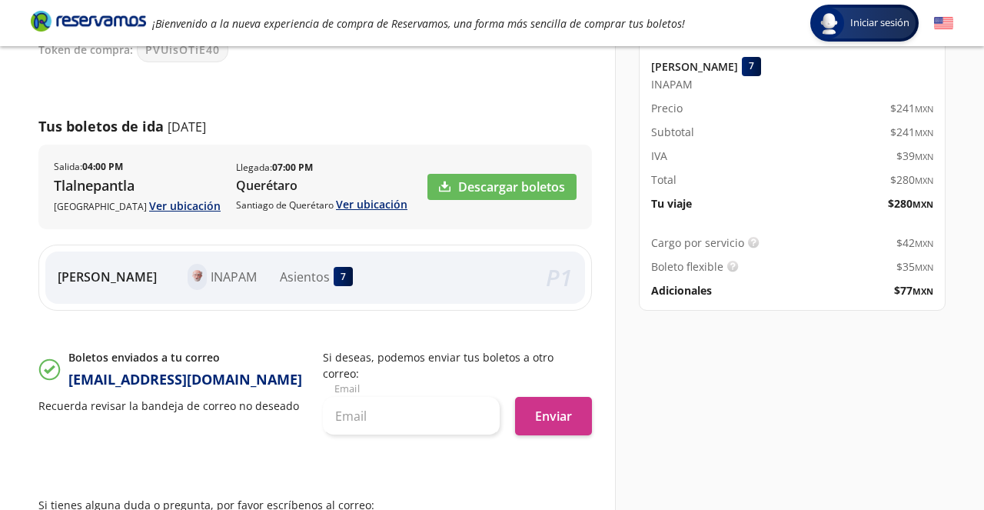
scroll to position [182, 0]
click at [527, 186] on link "Descargar boletos" at bounding box center [501, 187] width 149 height 26
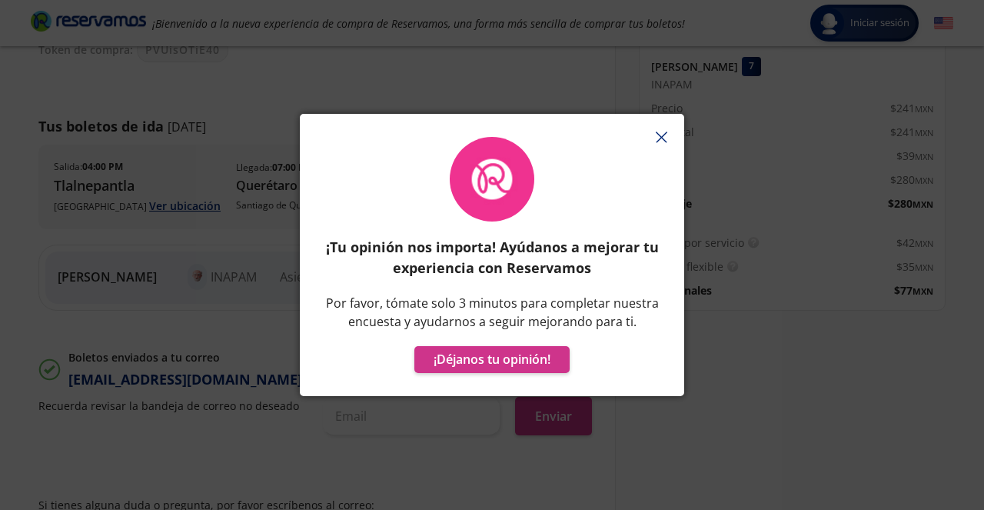
click at [660, 137] on line "button" at bounding box center [661, 137] width 10 height 10
